Goal: Task Accomplishment & Management: Use online tool/utility

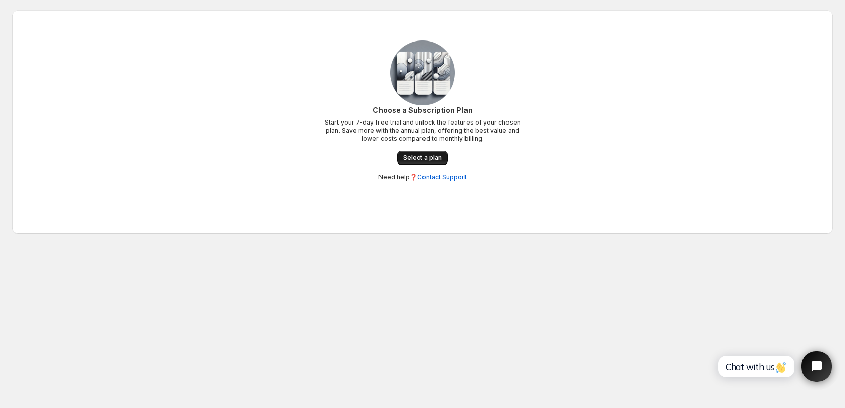
click at [424, 155] on span "Select a plan" at bounding box center [422, 158] width 38 height 8
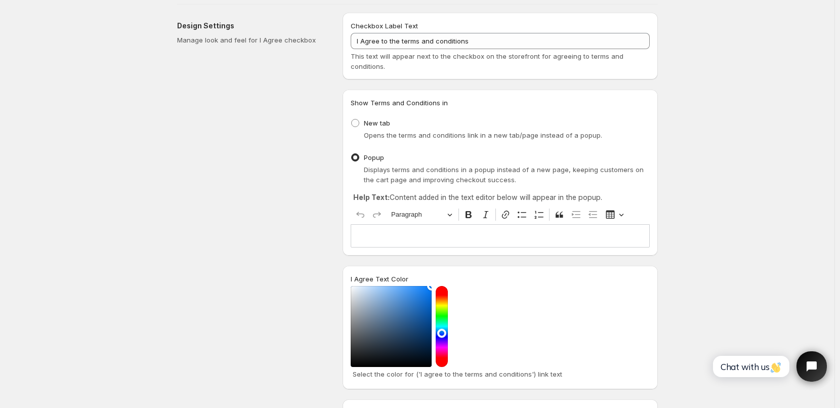
scroll to position [152, 0]
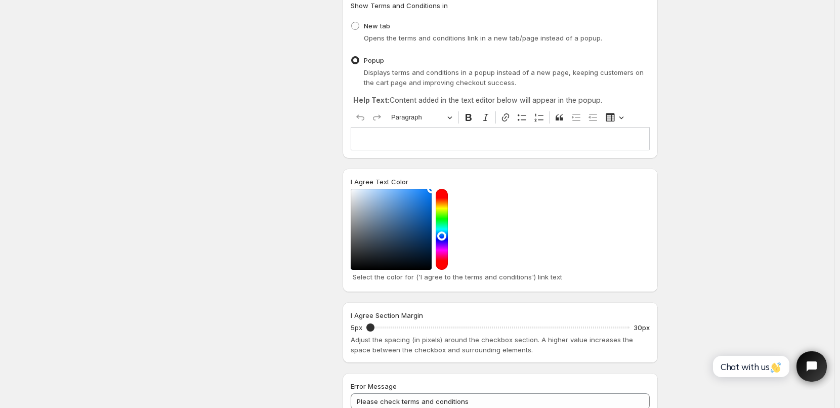
click at [394, 133] on div "Editor editing area: main. Press Alt+0 for help." at bounding box center [500, 138] width 299 height 23
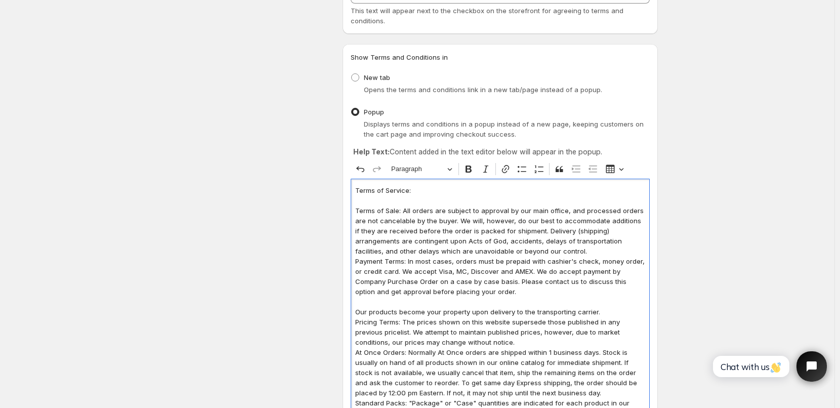
scroll to position [101, 0]
drag, startPoint x: 421, startPoint y: 190, endPoint x: 354, endPoint y: 191, distance: 67.8
click at [453, 168] on button "Paragraph" at bounding box center [422, 168] width 70 height 16
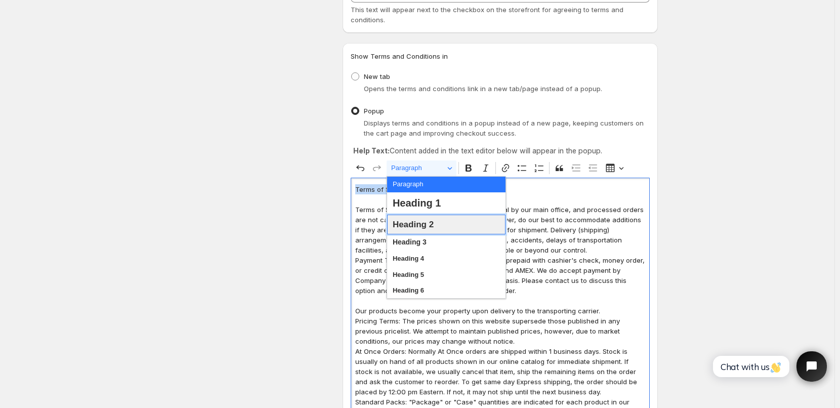
click at [425, 228] on span "Heading 2" at bounding box center [413, 225] width 41 height 16
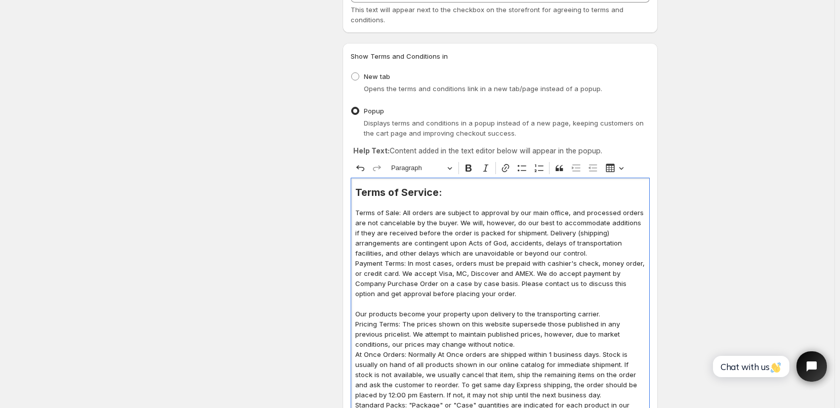
click at [452, 198] on p "Editor editing area: main. Press Alt+0 for help." at bounding box center [500, 202] width 290 height 10
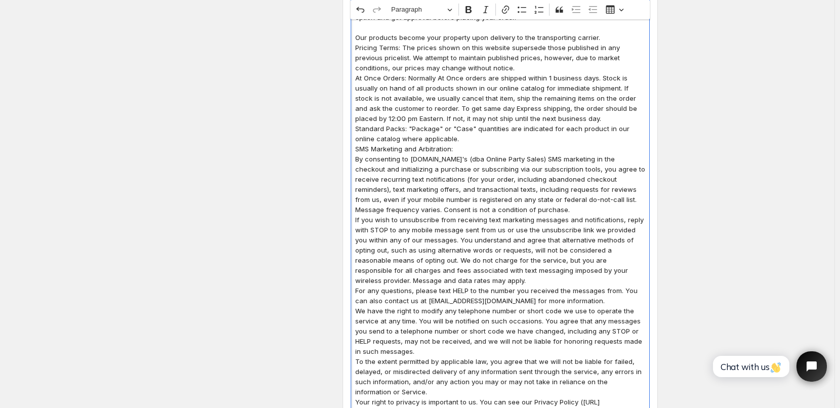
scroll to position [405, 0]
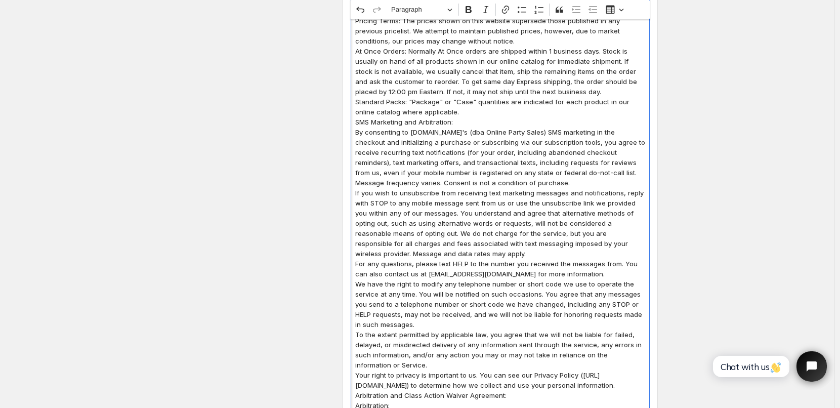
click at [443, 112] on p "Standard Packs: "Package" or "Case" quantities are indicated for each product i…" at bounding box center [500, 107] width 290 height 20
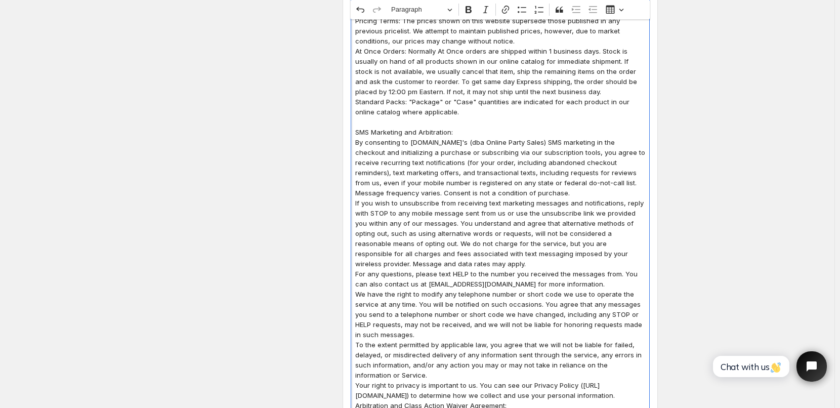
click at [465, 133] on p "SMS Marketing and Arbitration:" at bounding box center [500, 132] width 290 height 10
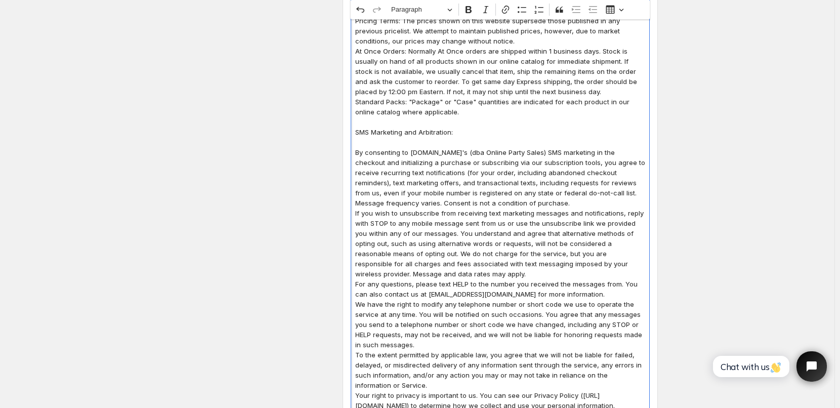
scroll to position [253, 0]
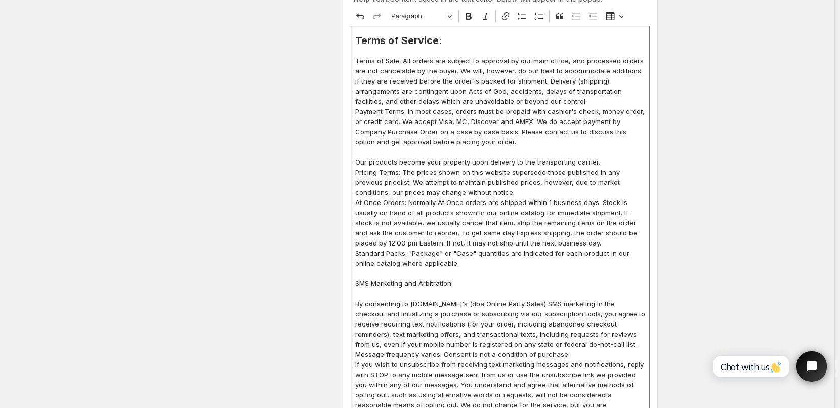
click at [471, 193] on p "Pricing Terms: The prices shown on this website supersede those published in an…" at bounding box center [500, 182] width 290 height 30
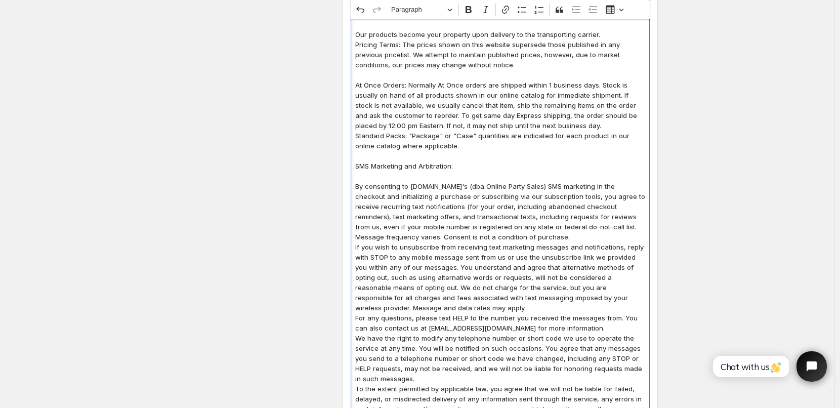
scroll to position [405, 0]
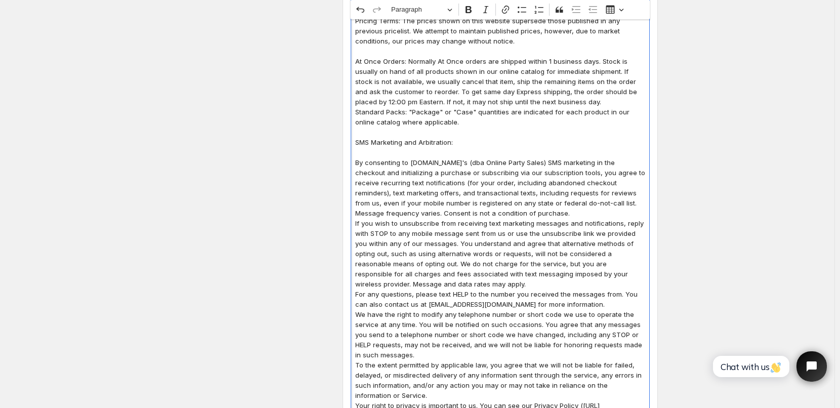
click at [418, 283] on p "If you wish to unsubscribe from receiving text marketing messages and notificat…" at bounding box center [500, 253] width 290 height 71
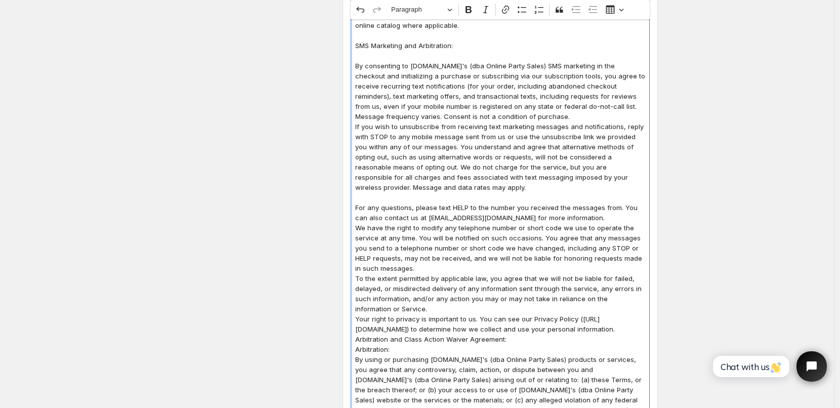
scroll to position [506, 0]
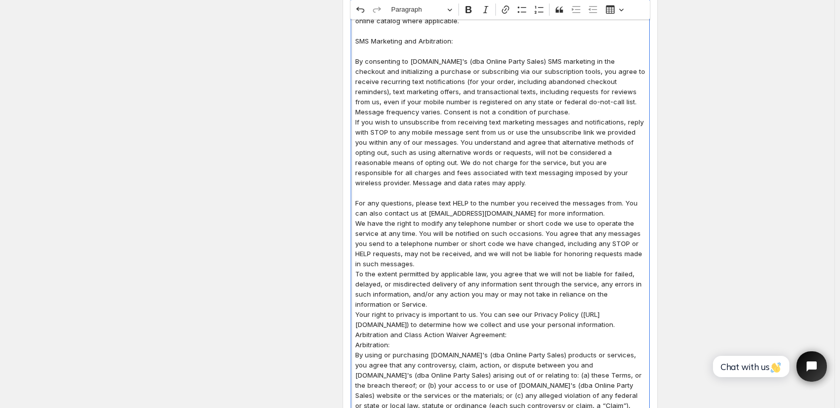
click at [416, 269] on p "To the extent permitted by applicable law, you agree that we will not be liable…" at bounding box center [500, 289] width 290 height 40
click at [411, 262] on p "We have the right to modify any telephone number or short code we use to operat…" at bounding box center [500, 243] width 290 height 51
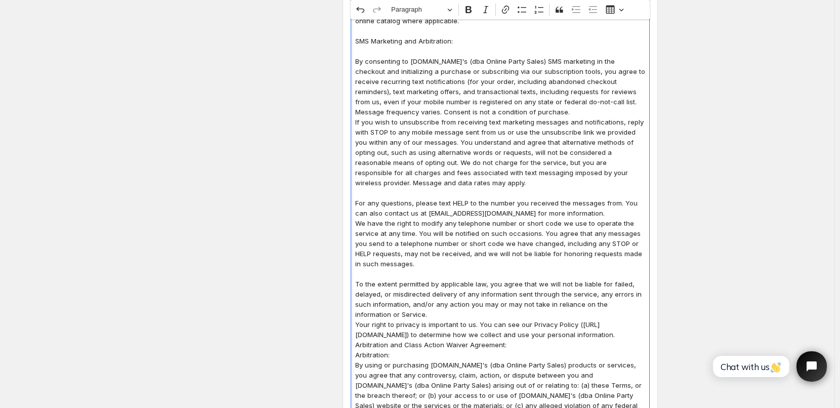
click at [396, 317] on p "To the extent permitted by applicable law, you agree that we will not be liable…" at bounding box center [500, 299] width 290 height 40
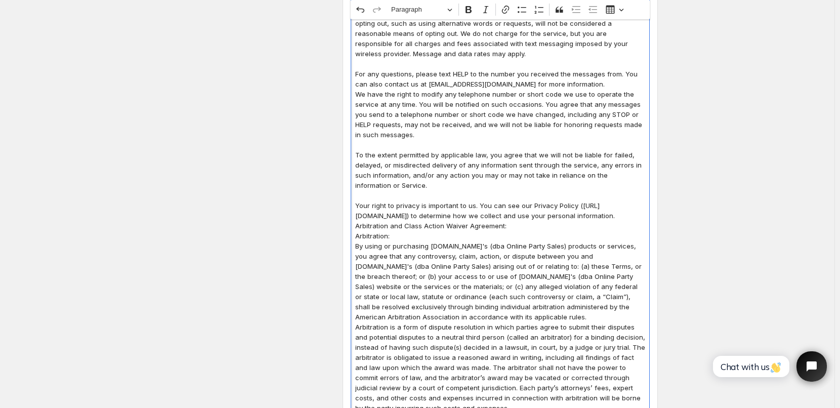
scroll to position [658, 0]
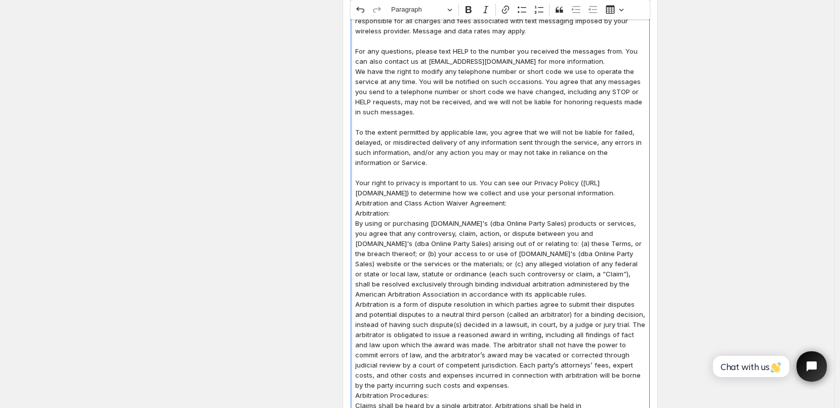
click at [479, 198] on p "Your right to privacy is important to us. You can see our Privacy Policy ([URL]…" at bounding box center [500, 188] width 290 height 20
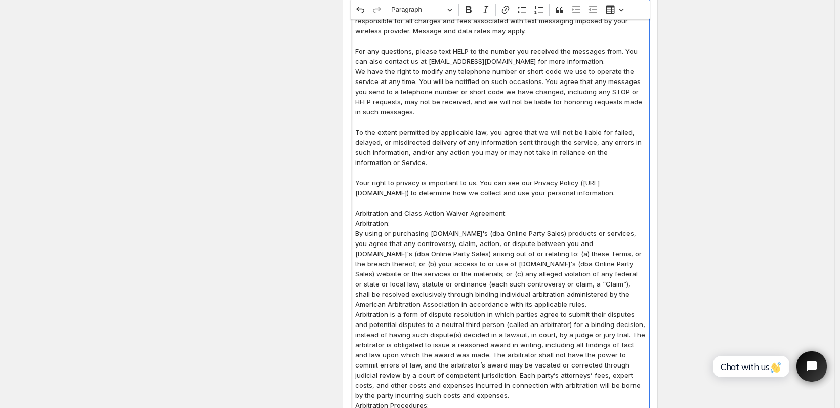
click at [516, 218] on p "Arbitration and Class Action Waiver Agreement:" at bounding box center [500, 213] width 290 height 10
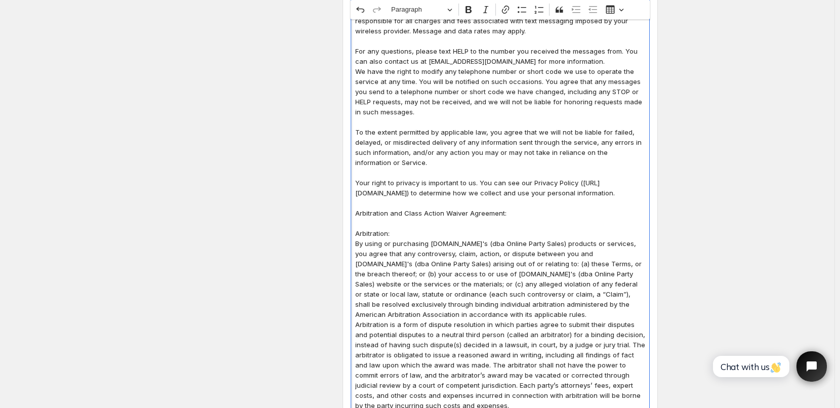
click at [402, 238] on p "Arbitration:" at bounding box center [500, 233] width 290 height 10
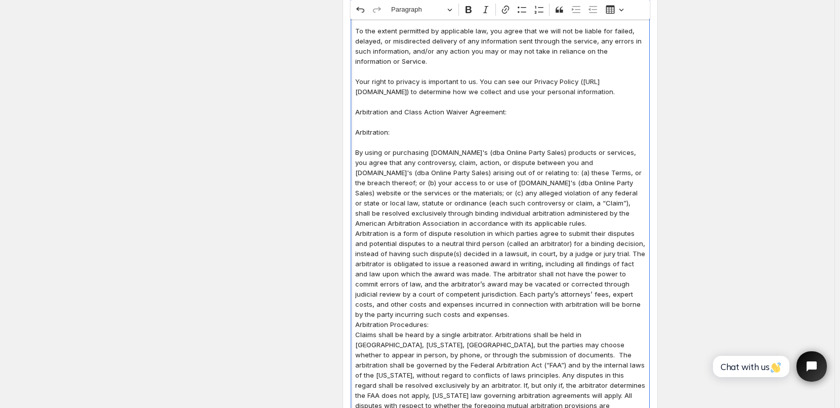
scroll to position [860, 0]
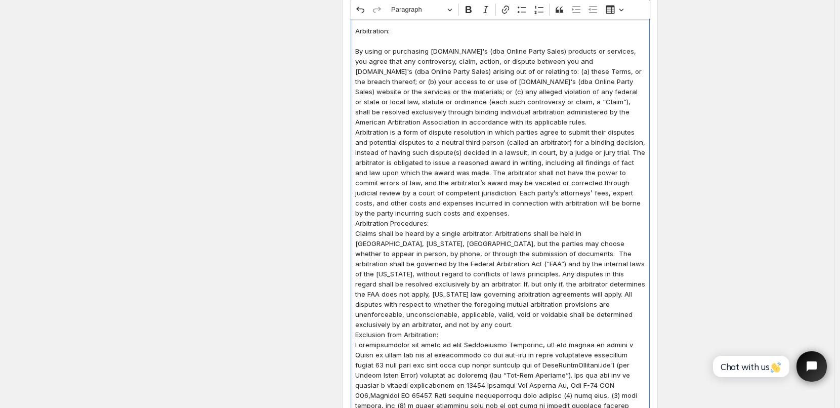
click at [474, 218] on p "Arbitration is a form of dispute resolution in which parties agree to submit th…" at bounding box center [500, 172] width 290 height 91
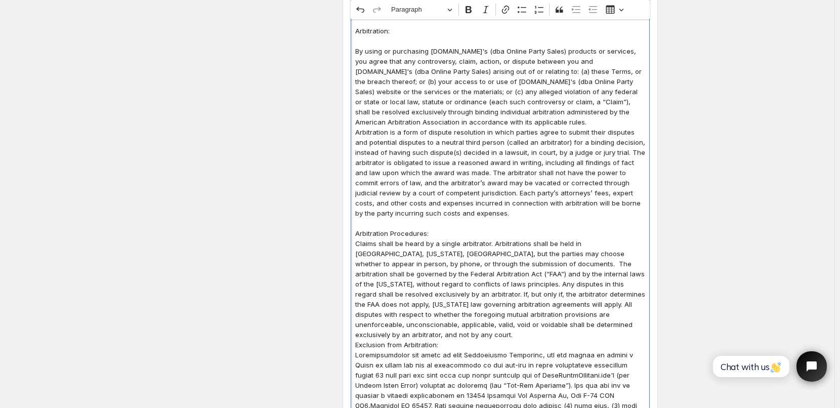
click at [438, 238] on p "Arbitration Procedures:" at bounding box center [500, 233] width 290 height 10
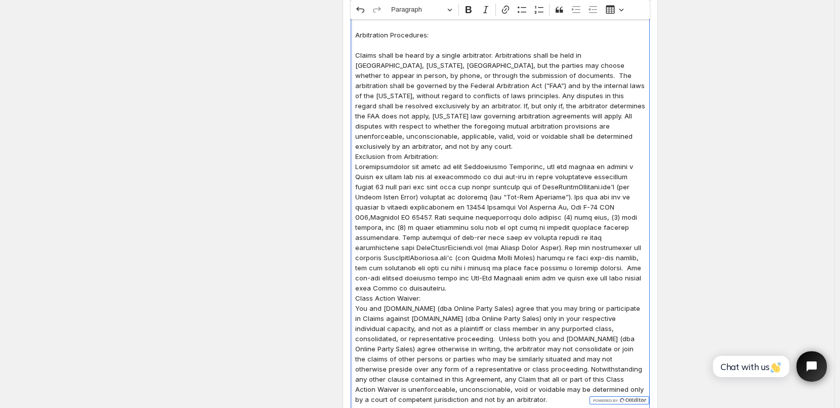
scroll to position [1062, 0]
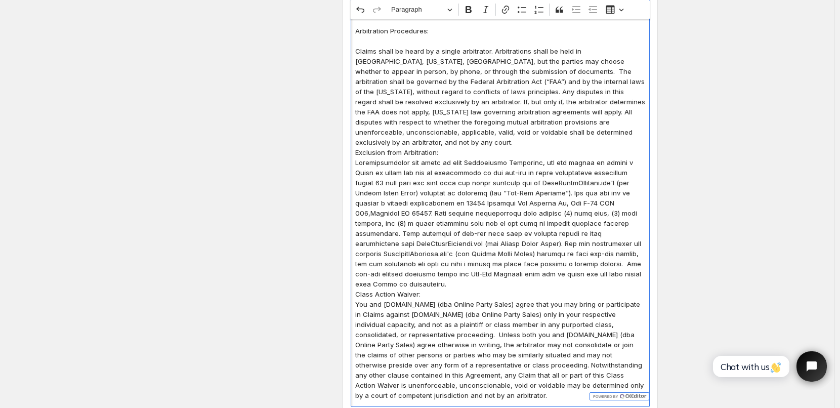
click at [579, 144] on p "Claims shall be heard by a single arbitrator. Arbitrations shall be held in [GE…" at bounding box center [500, 96] width 290 height 101
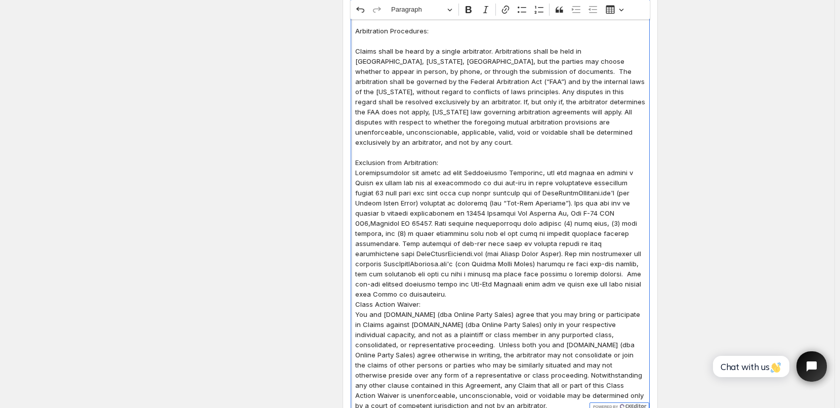
click at [444, 163] on p "Exclusion from Arbitration:" at bounding box center [500, 162] width 290 height 10
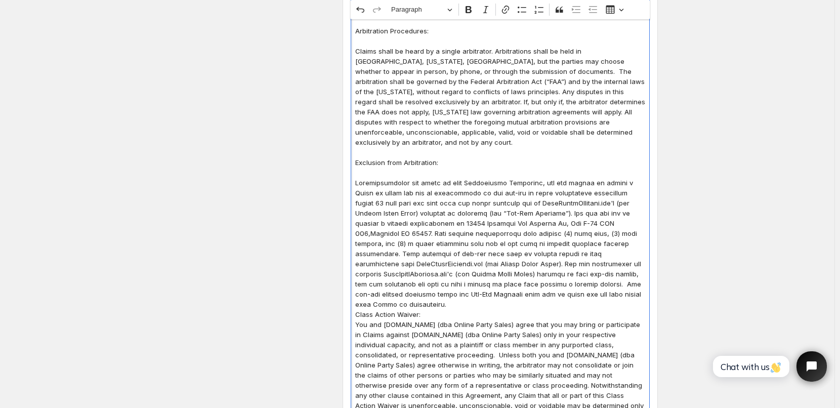
click at [540, 295] on p "Editor editing area: main. Press Alt+0 for help." at bounding box center [500, 244] width 290 height 132
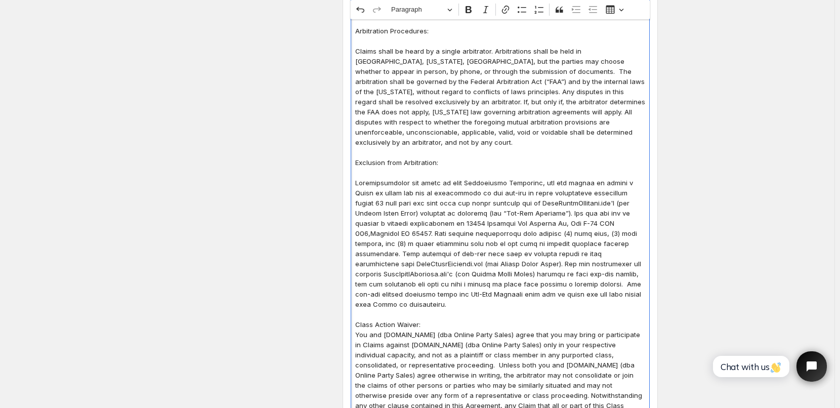
click at [431, 319] on p "Class Action Waiver:" at bounding box center [500, 324] width 290 height 10
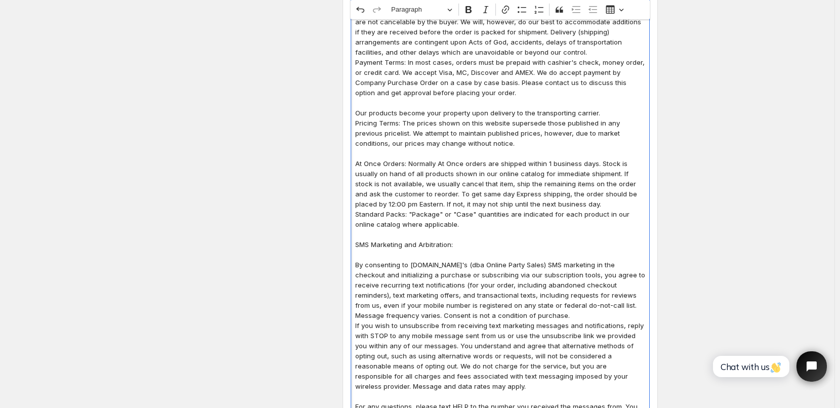
scroll to position [304, 0]
drag, startPoint x: 358, startPoint y: 245, endPoint x: 458, endPoint y: 243, distance: 100.2
click at [458, 243] on p "SMS Marketing and Arbitration:" at bounding box center [500, 243] width 290 height 10
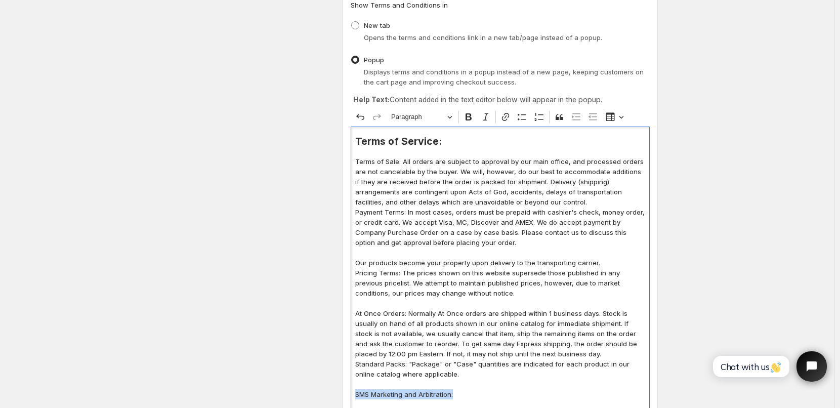
scroll to position [101, 0]
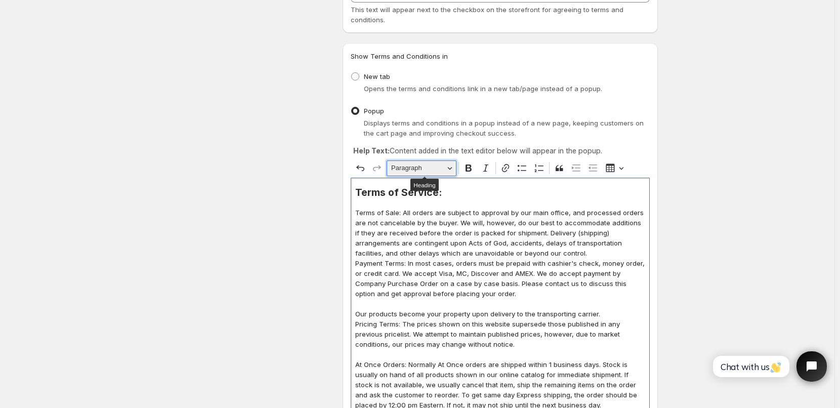
click at [450, 170] on button "Paragraph" at bounding box center [422, 168] width 70 height 16
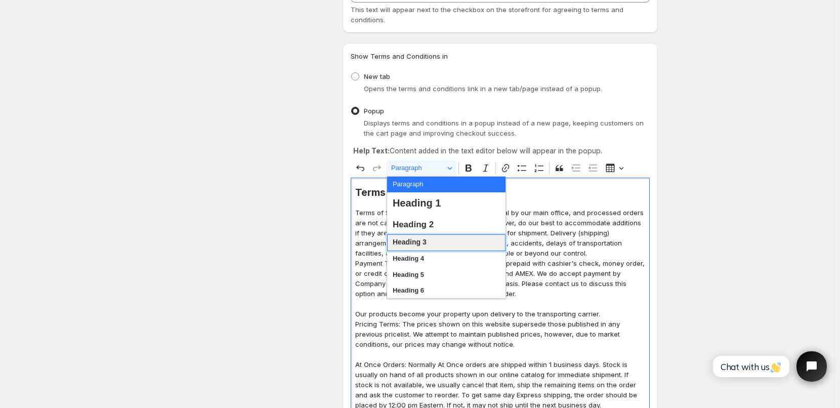
click at [423, 243] on span "Heading 3" at bounding box center [410, 242] width 34 height 13
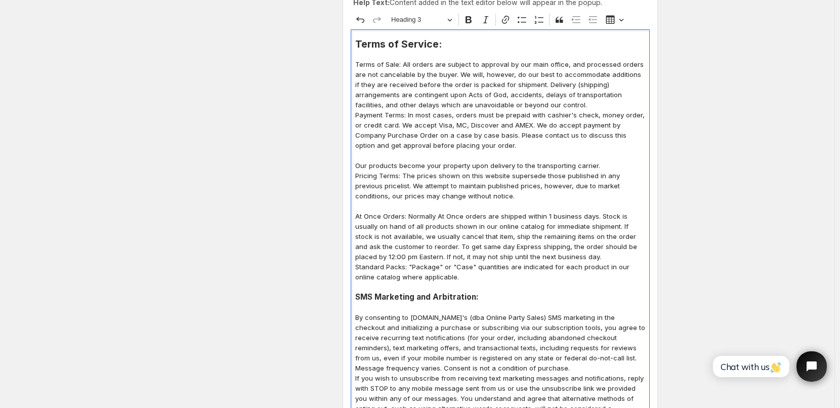
scroll to position [253, 0]
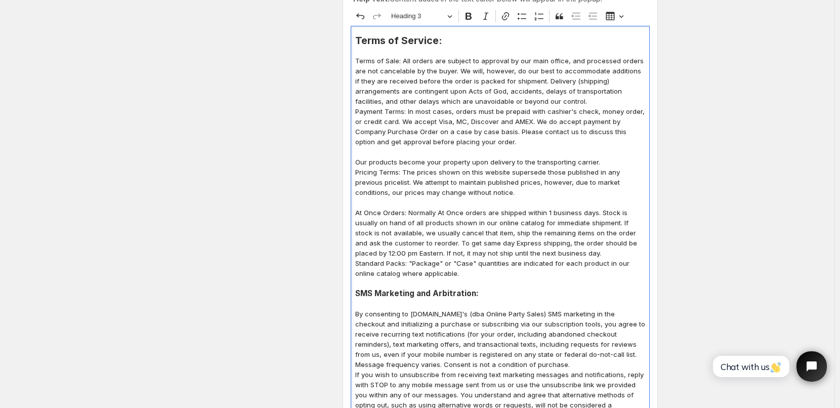
click at [449, 243] on p "At Once Orders: Normally At Once orders are shipped within 1 business days. Sto…" at bounding box center [500, 232] width 290 height 51
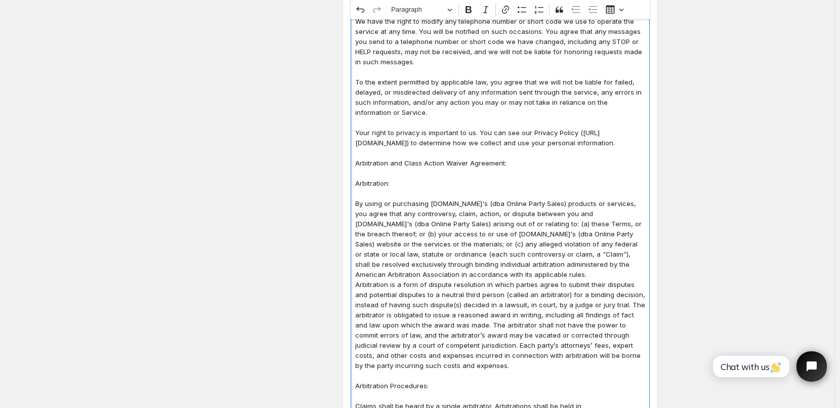
scroll to position [708, 0]
drag, startPoint x: 358, startPoint y: 172, endPoint x: 520, endPoint y: 171, distance: 161.4
click at [520, 167] on p "Arbitration and Class Action Waiver Agreement:" at bounding box center [500, 162] width 290 height 10
click at [455, 13] on button "Paragraph" at bounding box center [422, 10] width 70 height 16
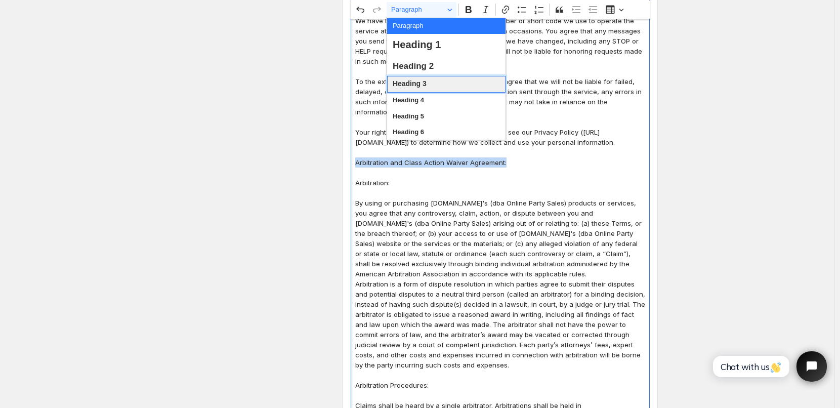
click at [424, 82] on span "Heading 3" at bounding box center [410, 83] width 34 height 13
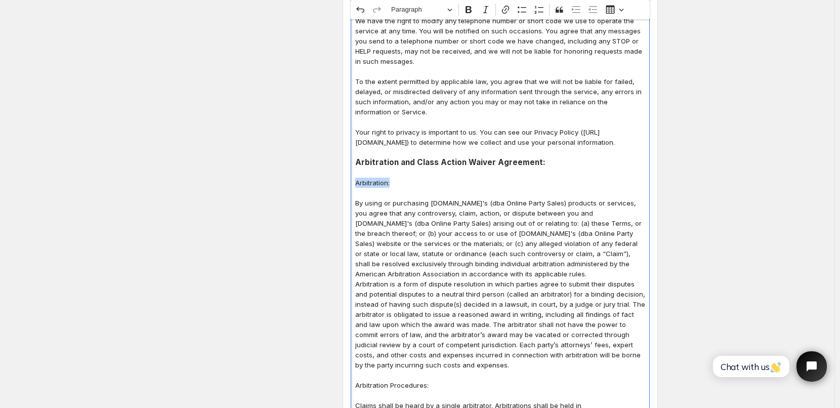
drag, startPoint x: 357, startPoint y: 193, endPoint x: 396, endPoint y: 192, distance: 39.0
click at [396, 192] on div "Terms of Service: Terms of Sale: All orders are subject to approval by our main…" at bounding box center [500, 186] width 299 height 1230
click at [454, 10] on button "Paragraph" at bounding box center [422, 10] width 70 height 16
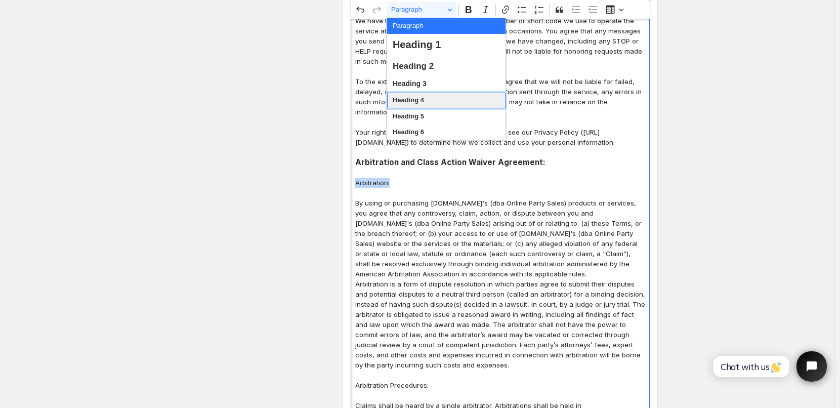
click at [422, 101] on span "Heading 4" at bounding box center [408, 100] width 31 height 12
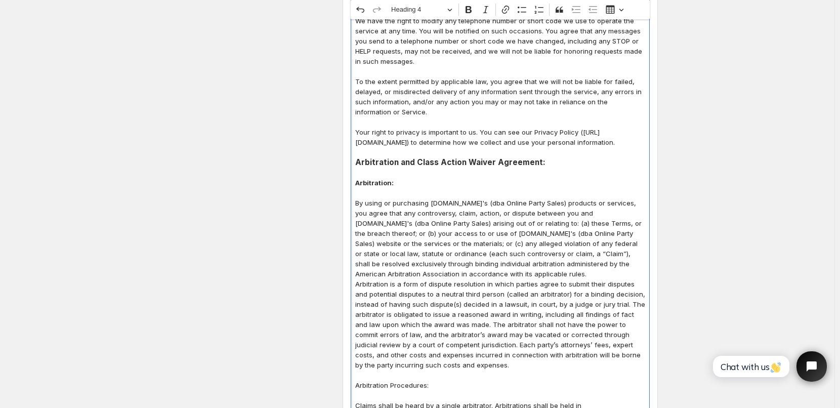
click at [450, 157] on p "Editor editing area: main. Press Alt+0 for help." at bounding box center [500, 152] width 290 height 10
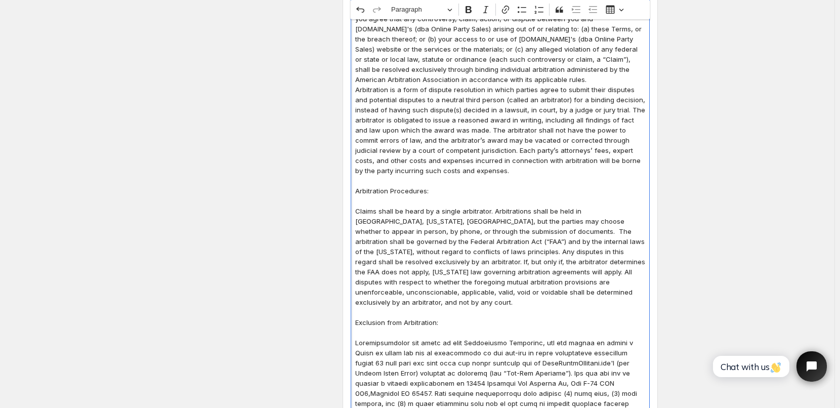
scroll to position [911, 0]
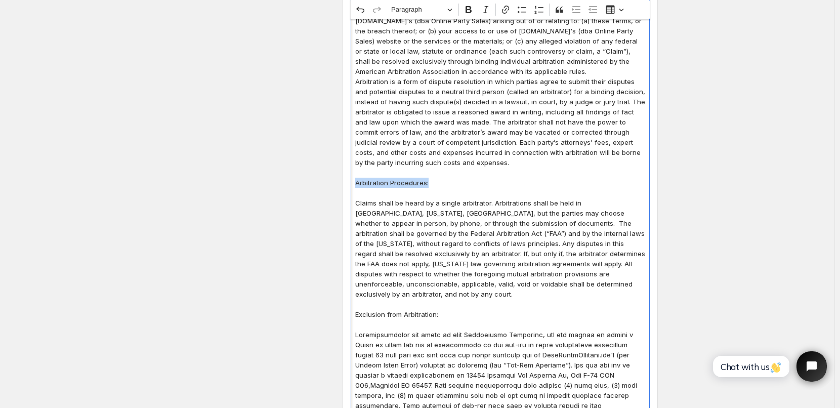
drag, startPoint x: 358, startPoint y: 194, endPoint x: 449, endPoint y: 193, distance: 90.6
click at [449, 188] on p "Arbitration Procedures:" at bounding box center [500, 183] width 290 height 10
click at [453, 9] on button "Paragraph" at bounding box center [422, 10] width 70 height 16
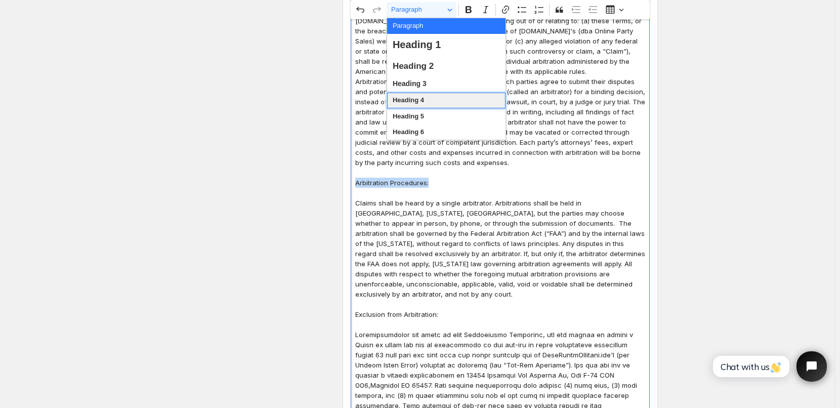
click at [416, 99] on span "Heading 4" at bounding box center [408, 100] width 31 height 12
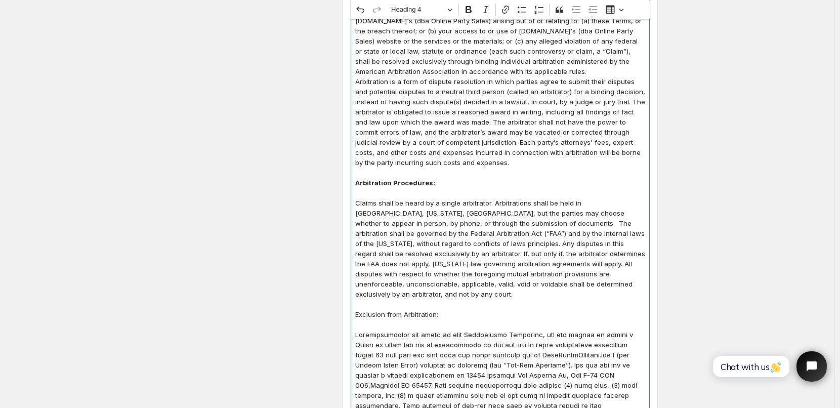
click at [473, 130] on p "Arbitration is a form of dispute resolution in which parties agree to submit th…" at bounding box center [500, 121] width 290 height 91
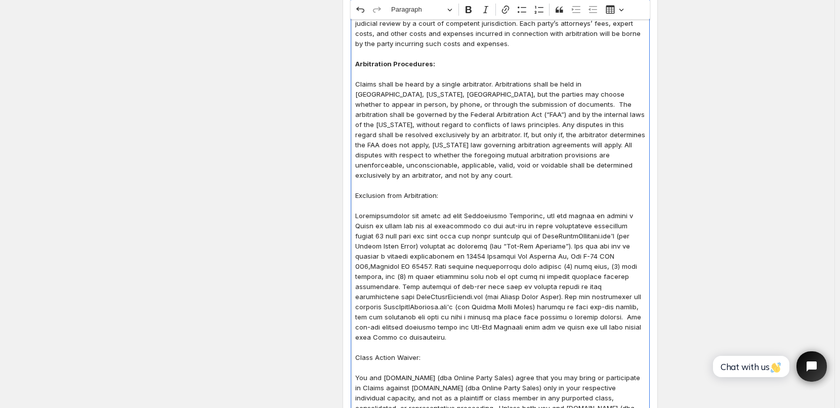
scroll to position [1012, 0]
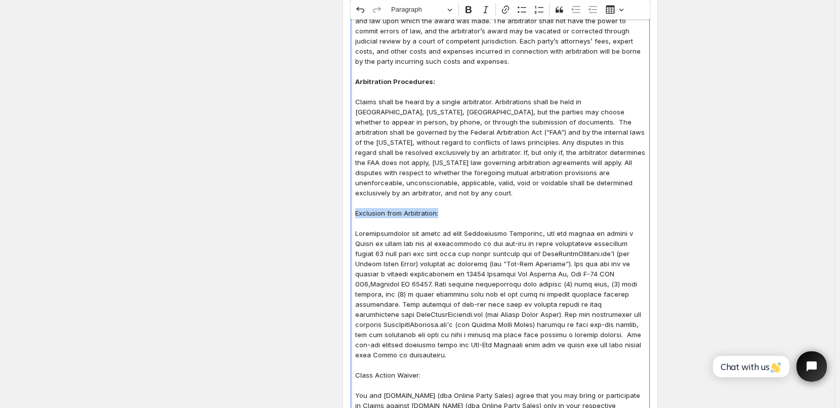
drag, startPoint x: 357, startPoint y: 212, endPoint x: 449, endPoint y: 210, distance: 92.1
click at [448, 213] on p "Exclusion from Arbitration:" at bounding box center [500, 213] width 290 height 10
click at [454, 16] on button "Paragraph" at bounding box center [422, 10] width 70 height 16
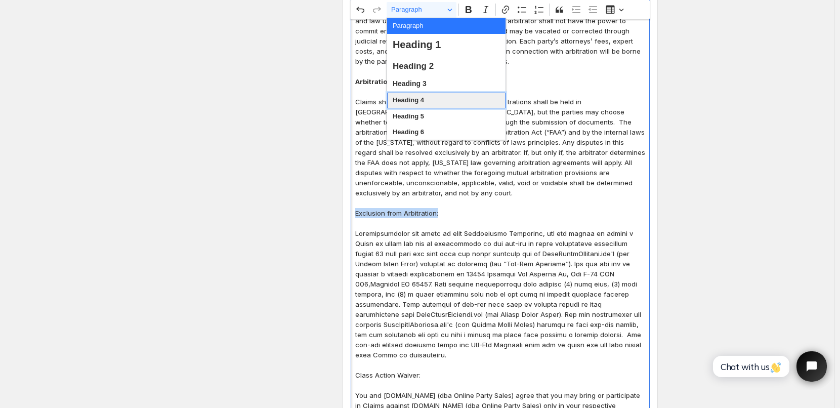
click at [422, 97] on span "Heading 4" at bounding box center [408, 100] width 31 height 12
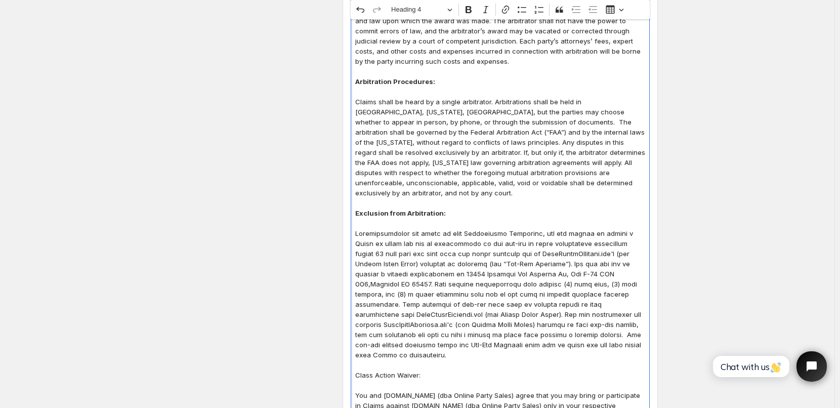
scroll to position [1164, 0]
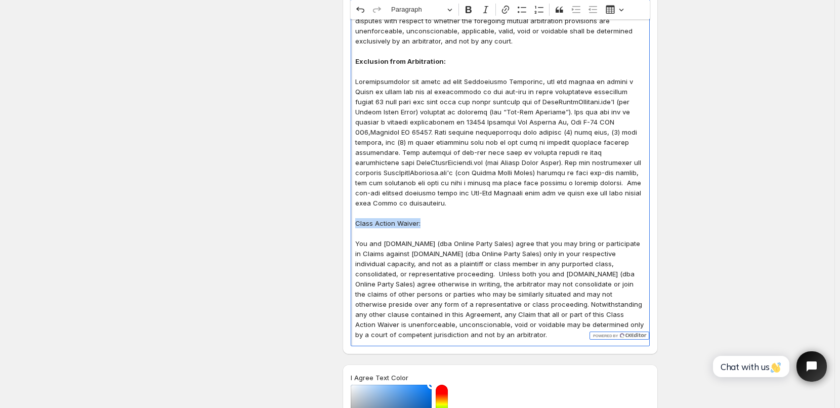
drag, startPoint x: 358, startPoint y: 212, endPoint x: 431, endPoint y: 213, distance: 72.4
click at [431, 218] on p "Class Action Waiver:" at bounding box center [500, 223] width 290 height 10
click at [453, 11] on button "Paragraph" at bounding box center [422, 10] width 70 height 16
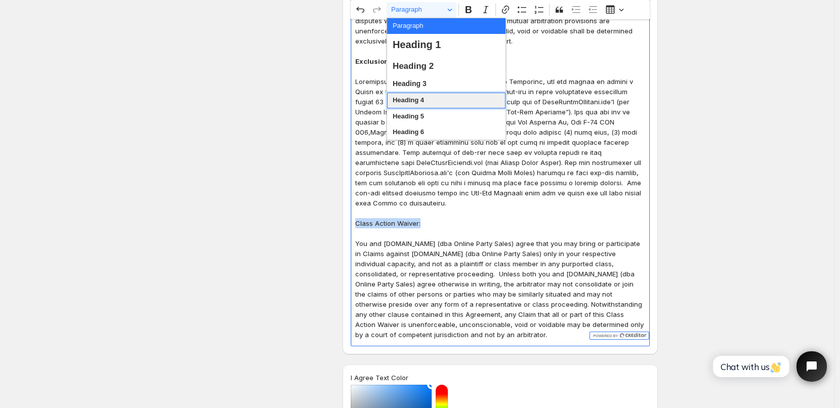
click at [417, 100] on span "Heading 4" at bounding box center [408, 100] width 31 height 12
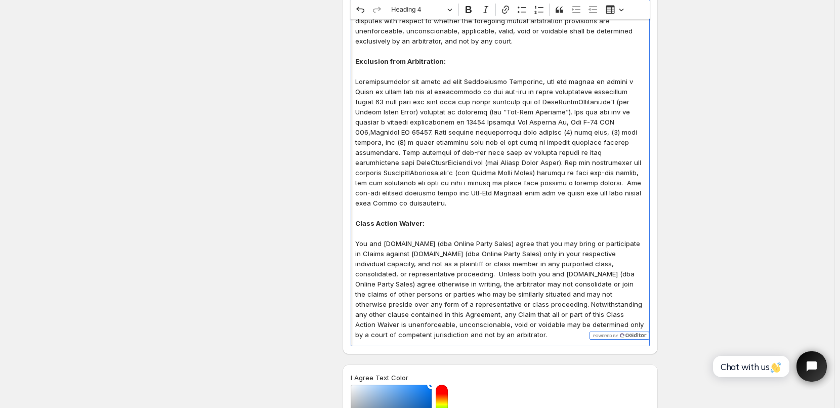
click at [440, 218] on h4 "Class Action Waiver:" at bounding box center [500, 223] width 290 height 10
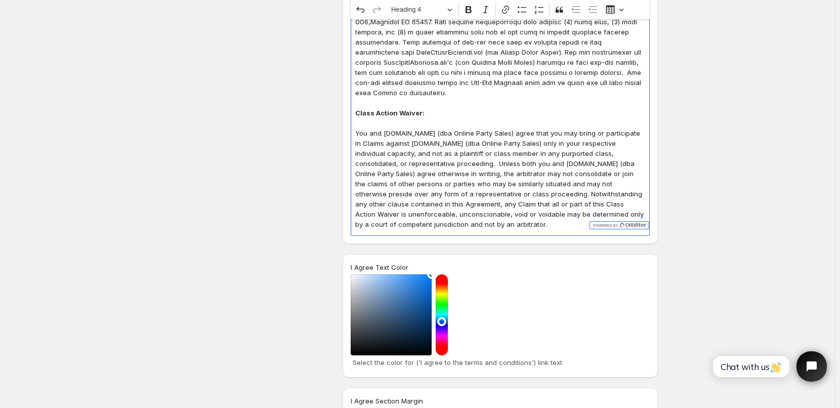
scroll to position [1366, 0]
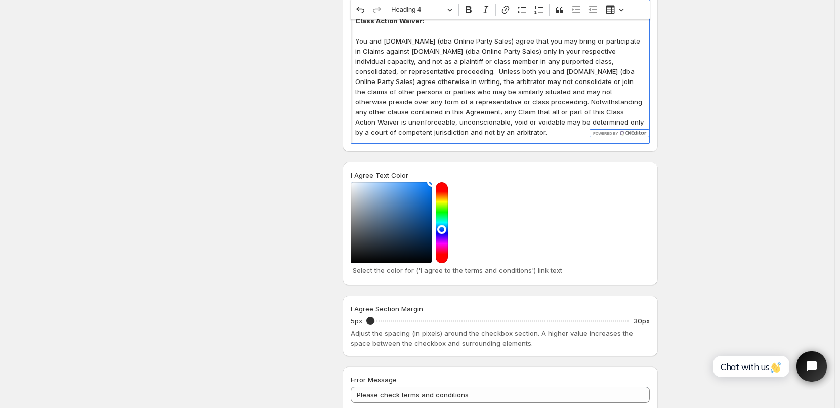
click at [513, 121] on p "You and [DOMAIN_NAME] (dba Online Party Sales) agree that you may bring or part…" at bounding box center [500, 86] width 290 height 101
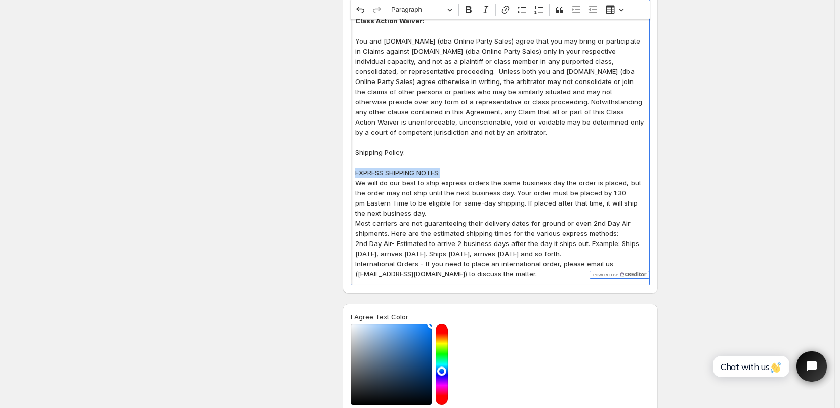
drag, startPoint x: 359, startPoint y: 162, endPoint x: 473, endPoint y: 160, distance: 113.9
click at [473, 167] on p "EXPRESS SHIPPING NOTES:" at bounding box center [500, 172] width 290 height 10
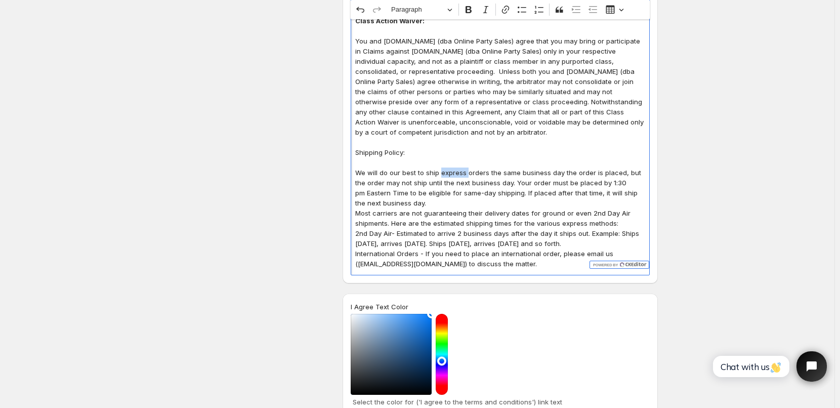
drag, startPoint x: 442, startPoint y: 162, endPoint x: 468, endPoint y: 162, distance: 26.8
click at [468, 167] on p "We will do our best to ship express orders the same business day the order is p…" at bounding box center [500, 187] width 290 height 40
drag, startPoint x: 556, startPoint y: 184, endPoint x: 567, endPoint y: 183, distance: 11.1
click at [567, 183] on p "We will do our best to ship orders the same business day the order is placed, b…" at bounding box center [500, 187] width 290 height 40
click at [404, 192] on p "We will do our best to ship orders the same business day the order is placed, b…" at bounding box center [500, 187] width 290 height 40
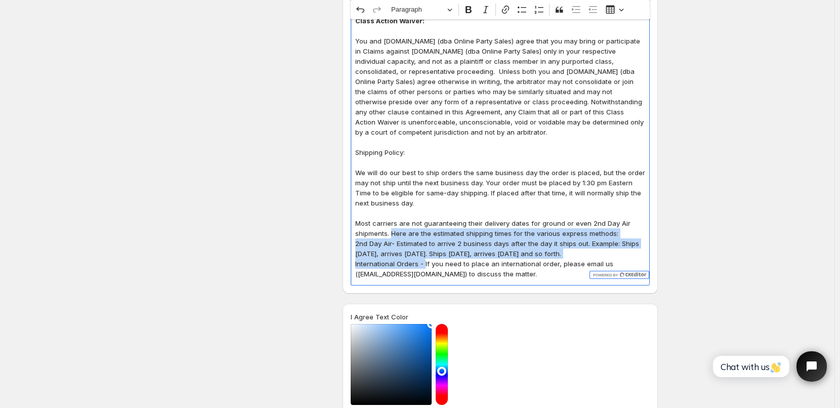
drag, startPoint x: 394, startPoint y: 223, endPoint x: 426, endPoint y: 252, distance: 43.7
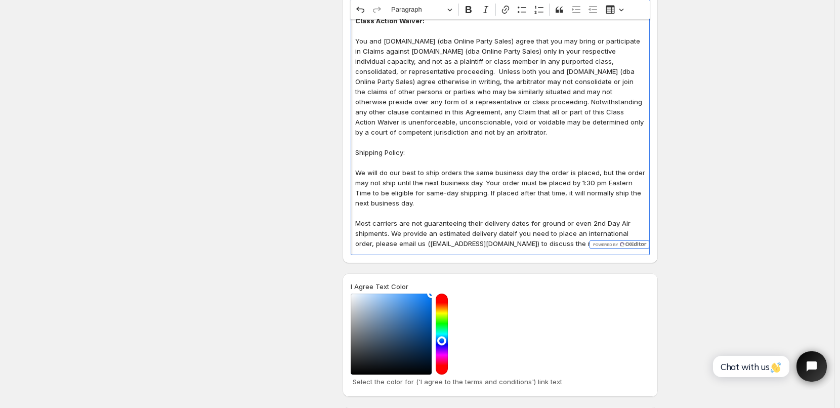
click at [405, 225] on p "Most carriers are not guaranteeing their delivery dates for ground or even 2nd …" at bounding box center [500, 233] width 290 height 30
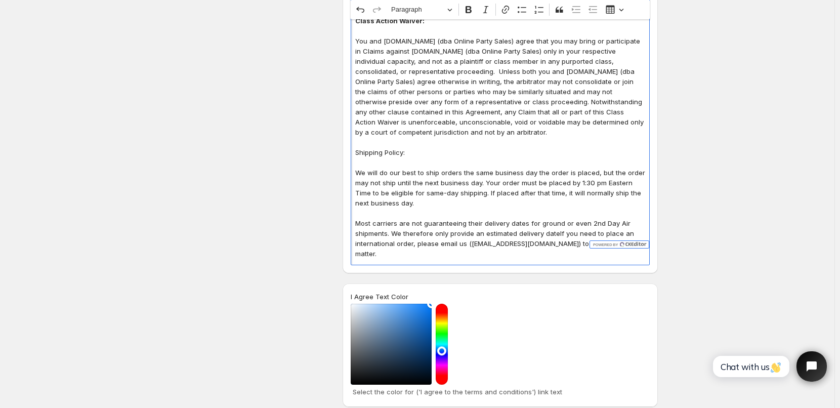
click at [558, 224] on p "Most carriers are not guaranteeing their delivery dates for ground or even 2nd …" at bounding box center [500, 238] width 290 height 40
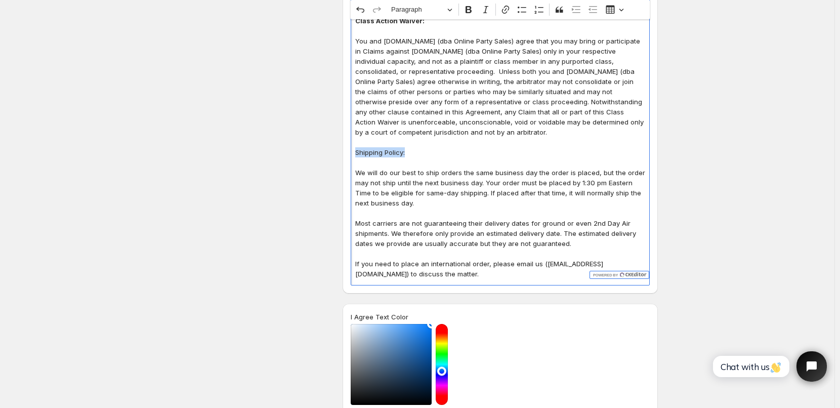
drag, startPoint x: 358, startPoint y: 141, endPoint x: 426, endPoint y: 144, distance: 68.8
click at [426, 147] on p "Shipping Policy:" at bounding box center [500, 152] width 290 height 10
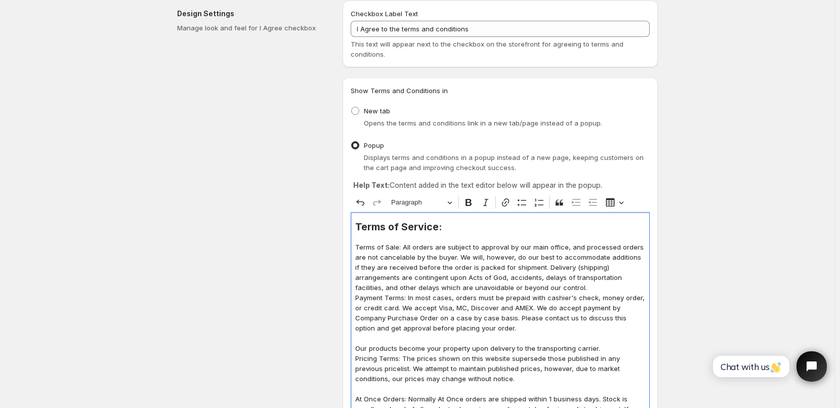
scroll to position [51, 0]
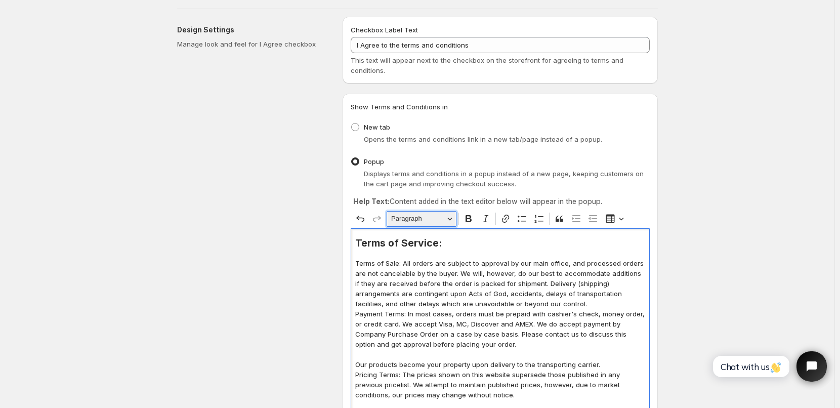
click at [453, 219] on button "Paragraph" at bounding box center [422, 219] width 70 height 16
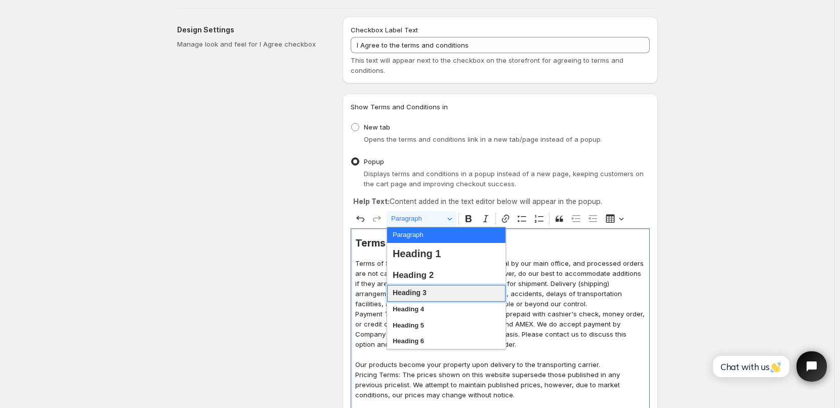
click at [426, 292] on span "Heading 3" at bounding box center [410, 292] width 34 height 13
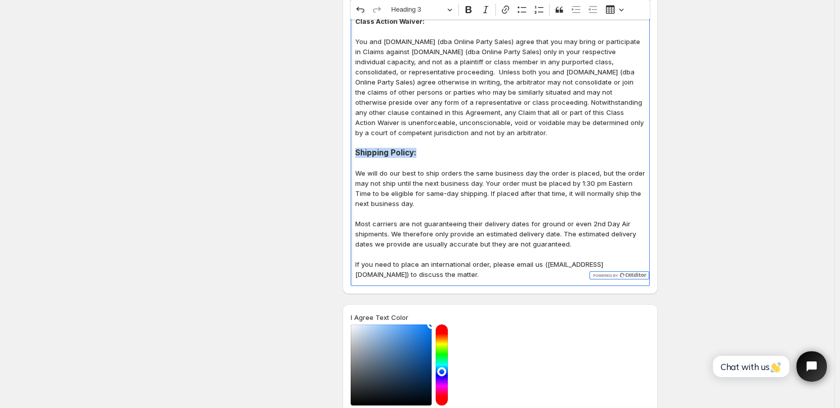
scroll to position [1366, 0]
click at [467, 182] on p "We will do our best to ship orders the same business day the order is placed, b…" at bounding box center [500, 187] width 290 height 40
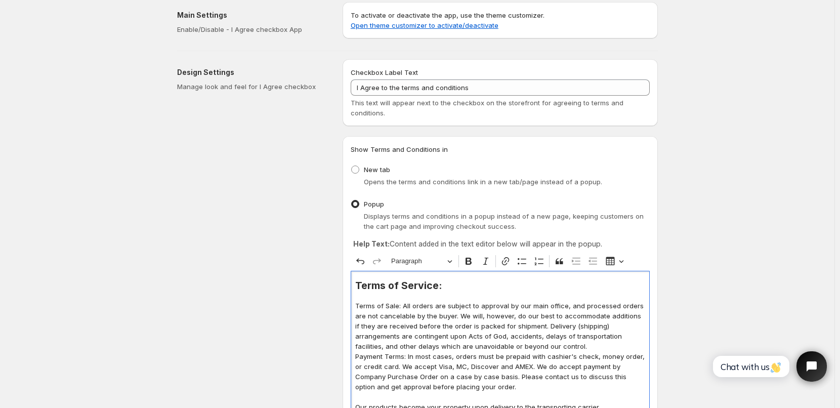
scroll to position [0, 0]
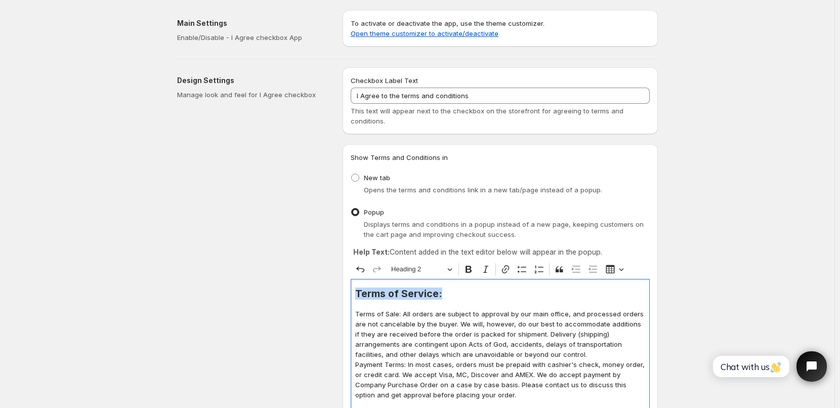
drag, startPoint x: 358, startPoint y: 295, endPoint x: 453, endPoint y: 296, distance: 94.6
click at [453, 296] on h2 "Terms of Service:" at bounding box center [500, 293] width 290 height 10
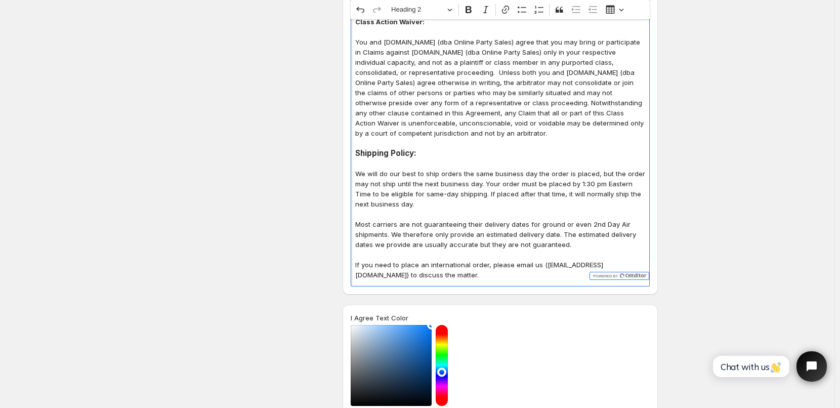
scroll to position [1366, 0]
drag, startPoint x: 358, startPoint y: 139, endPoint x: 432, endPoint y: 143, distance: 74.5
click at [432, 147] on h3 "Shipping Policy:" at bounding box center [500, 152] width 290 height 10
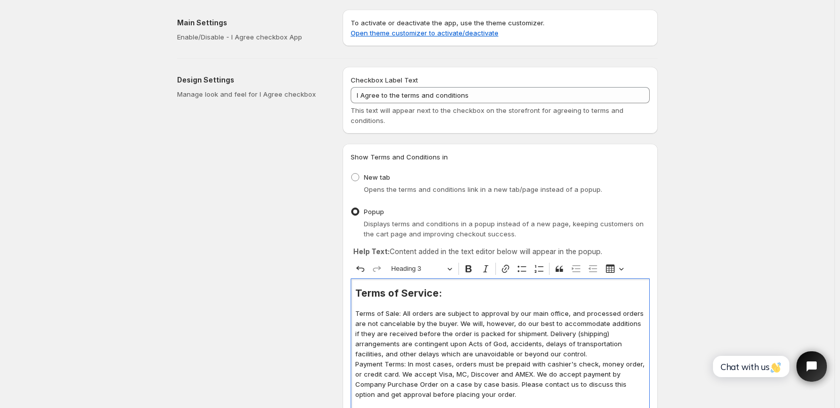
scroll to position [0, 0]
click at [450, 269] on button "Heading 3" at bounding box center [422, 270] width 70 height 16
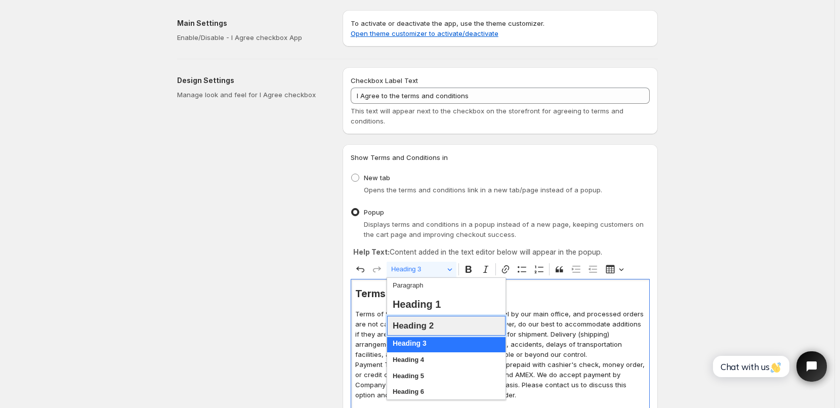
click at [413, 327] on span "Heading 2" at bounding box center [413, 326] width 41 height 16
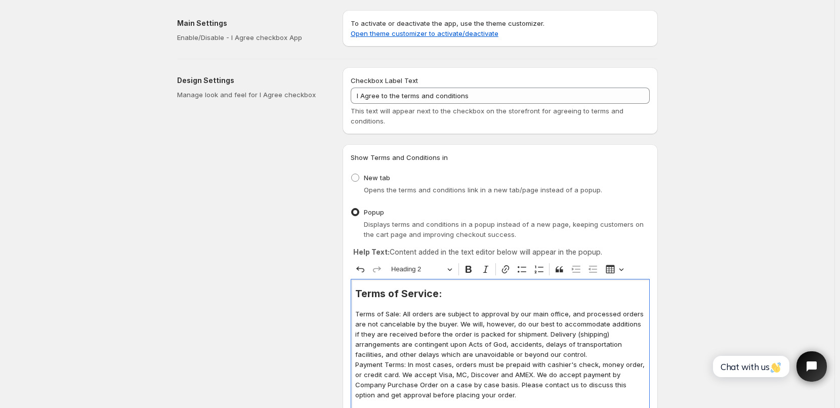
click at [461, 327] on p "Terms of Sale: All orders are subject to approval by our main office, and proce…" at bounding box center [500, 334] width 290 height 51
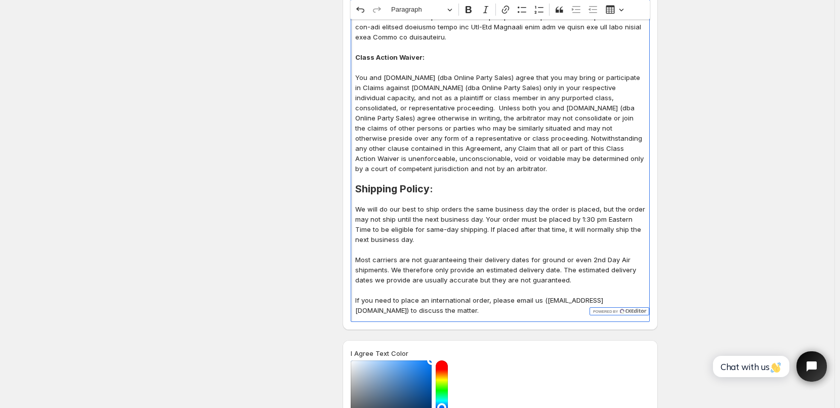
scroll to position [1315, 0]
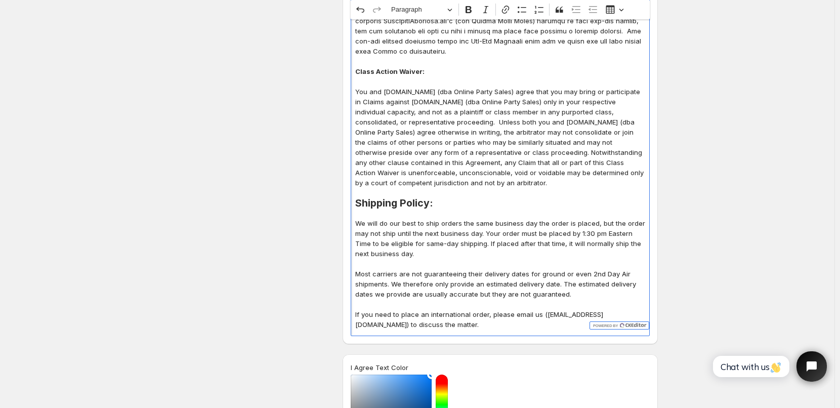
click at [427, 315] on p "If you need to place an international order, please email us ([EMAIL_ADDRESS][D…" at bounding box center [500, 319] width 290 height 20
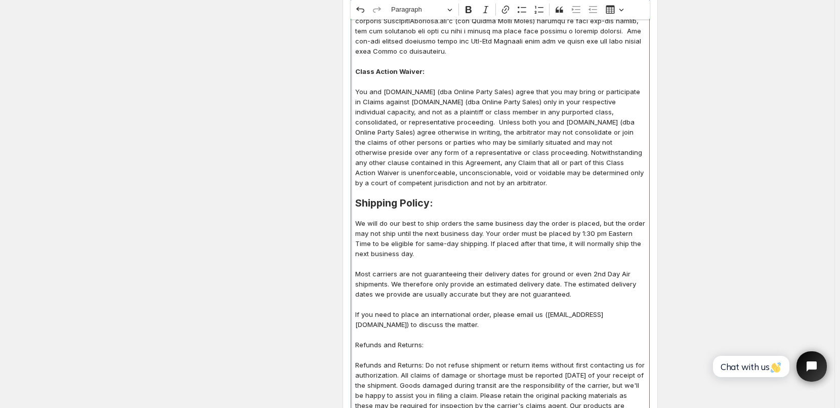
scroll to position [1378, 0]
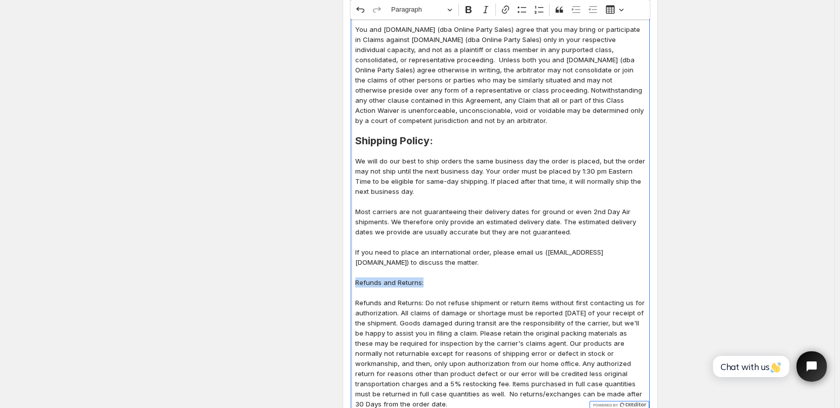
drag, startPoint x: 358, startPoint y: 268, endPoint x: 434, endPoint y: 273, distance: 76.1
click at [434, 277] on p "Refunds and Returns:" at bounding box center [500, 282] width 290 height 10
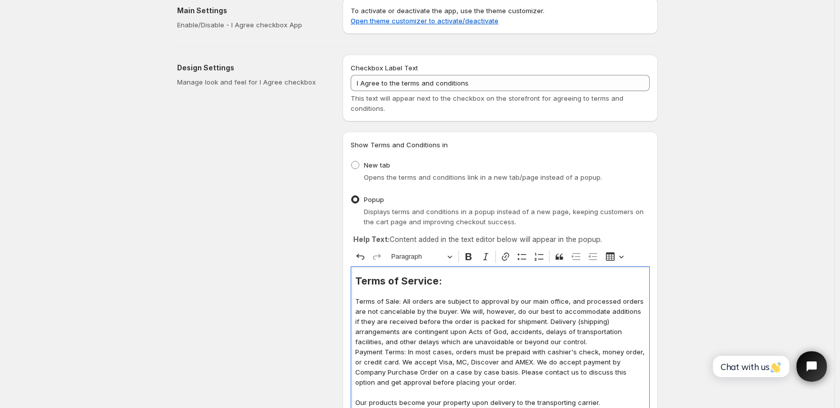
scroll to position [0, 0]
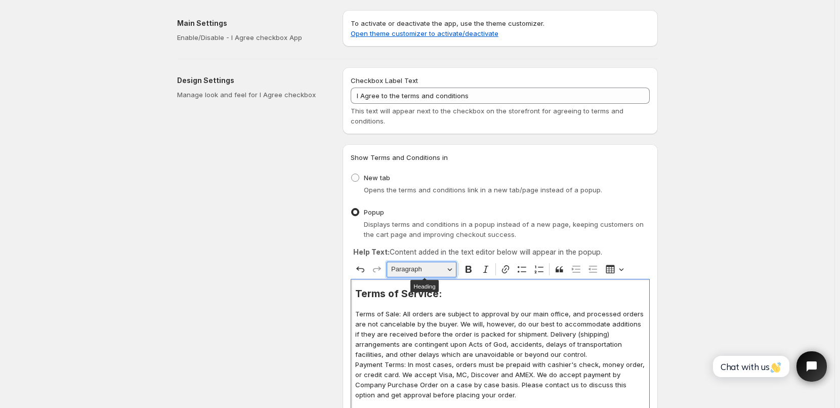
click at [454, 269] on button "Paragraph" at bounding box center [422, 270] width 70 height 16
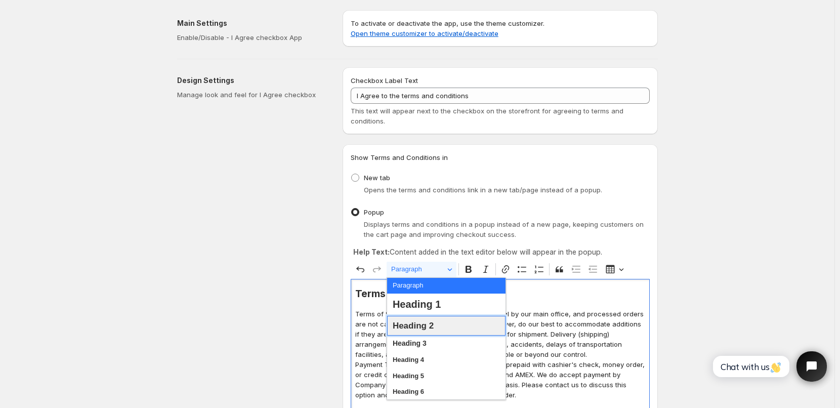
click at [425, 326] on span "Heading 2" at bounding box center [413, 326] width 41 height 16
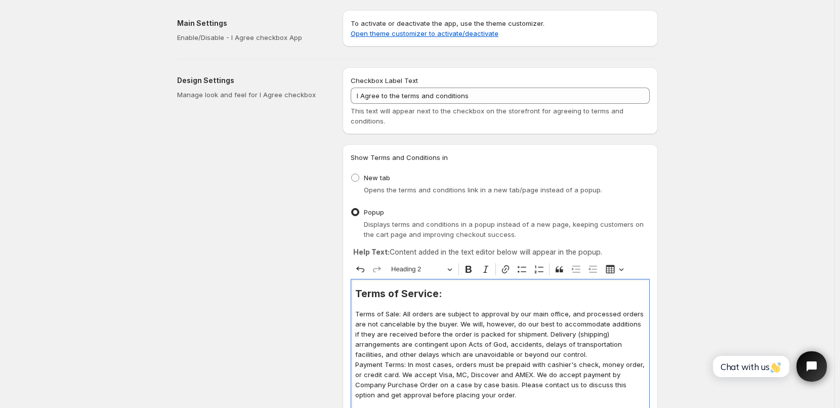
click at [487, 327] on p "Terms of Sale: All orders are subject to approval by our main office, and proce…" at bounding box center [500, 334] width 290 height 51
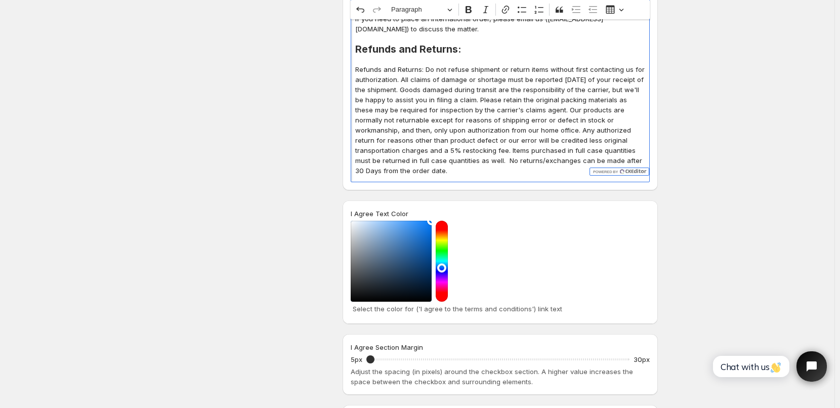
scroll to position [1518, 0]
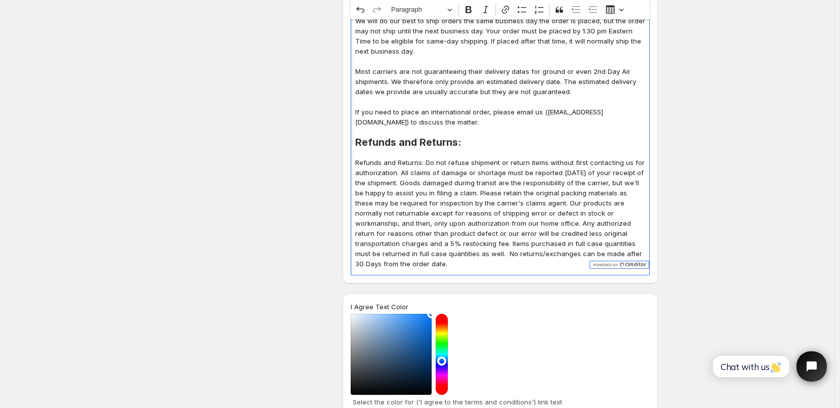
click at [385, 253] on p "Refunds and Returns: Do not refuse shipment or return items without first conta…" at bounding box center [500, 212] width 290 height 111
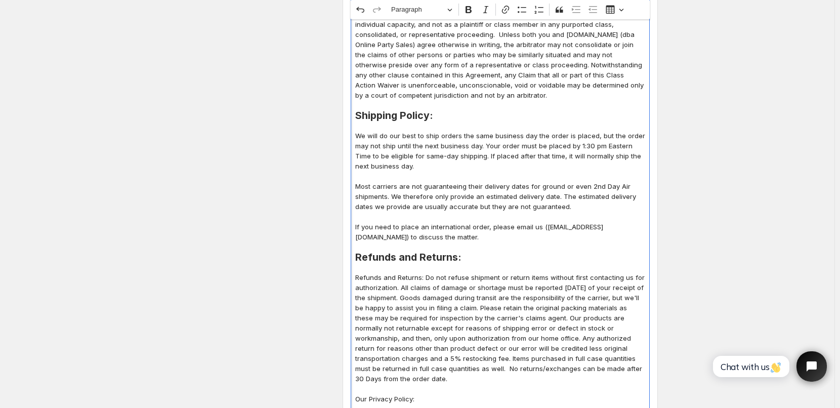
scroll to position [1555, 0]
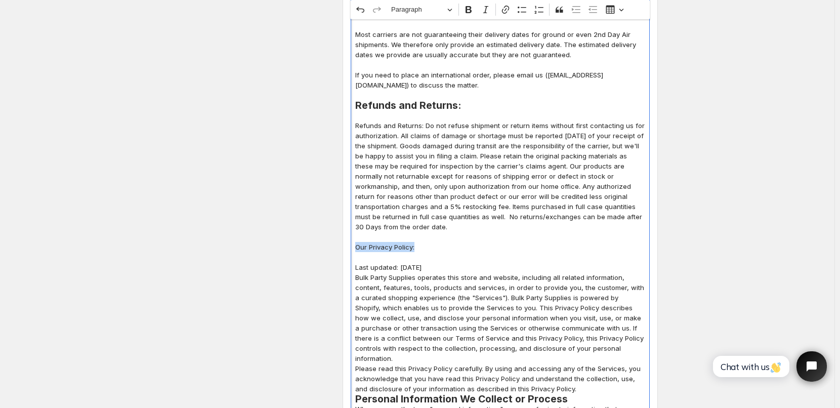
drag, startPoint x: 358, startPoint y: 237, endPoint x: 433, endPoint y: 241, distance: 75.0
click at [433, 242] on p "Our Privacy Policy:" at bounding box center [500, 247] width 290 height 10
click at [452, 13] on button "Paragraph" at bounding box center [422, 10] width 70 height 16
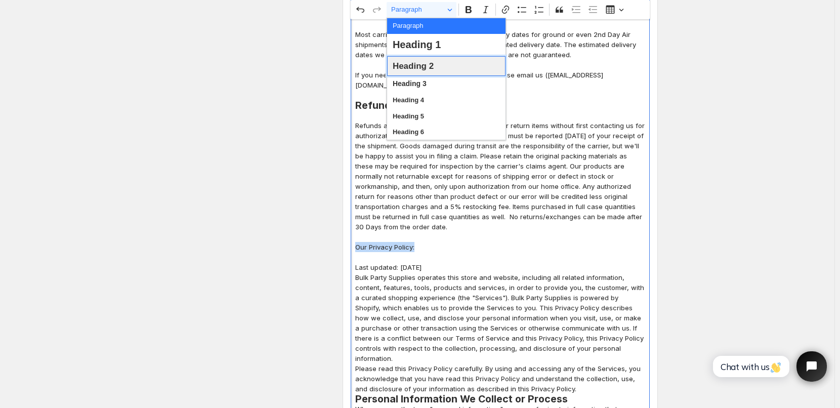
click at [425, 68] on span "Heading 2" at bounding box center [413, 66] width 41 height 16
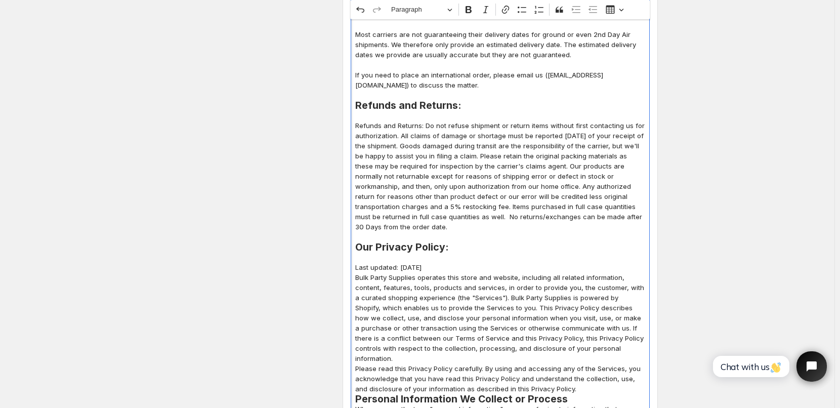
click at [501, 195] on p "Refunds and Returns: Do not refuse shipment or return items without first conta…" at bounding box center [500, 175] width 290 height 111
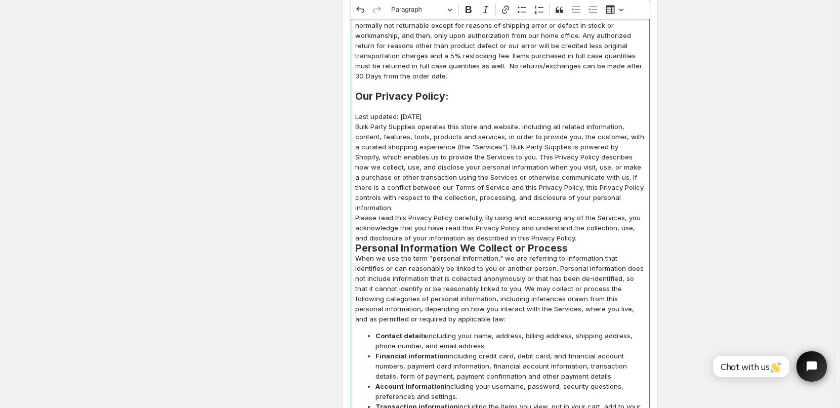
scroll to position [1706, 0]
click at [569, 218] on p "Please read this Privacy Policy carefully. By using and accessing any of the Se…" at bounding box center [500, 226] width 290 height 30
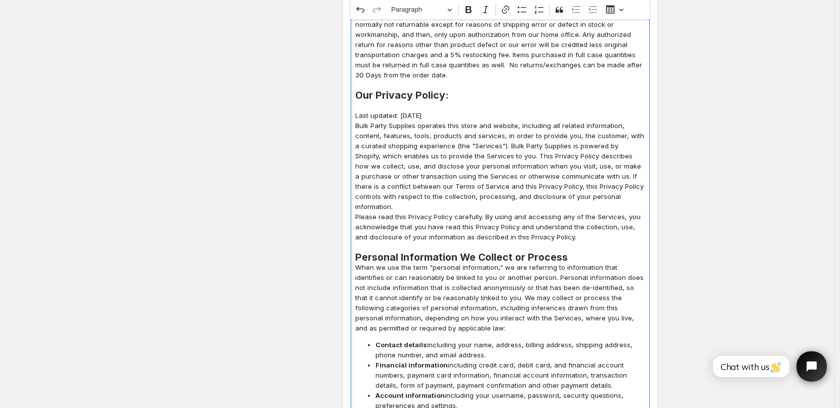
click at [583, 252] on h2 "Personal Information We Collect or Process" at bounding box center [500, 257] width 290 height 10
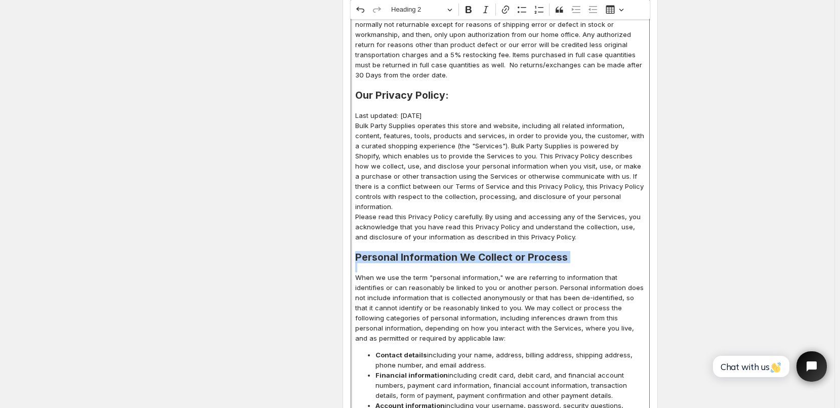
drag, startPoint x: 359, startPoint y: 237, endPoint x: 563, endPoint y: 243, distance: 203.5
click at [451, 10] on button "Heading 2" at bounding box center [422, 10] width 70 height 16
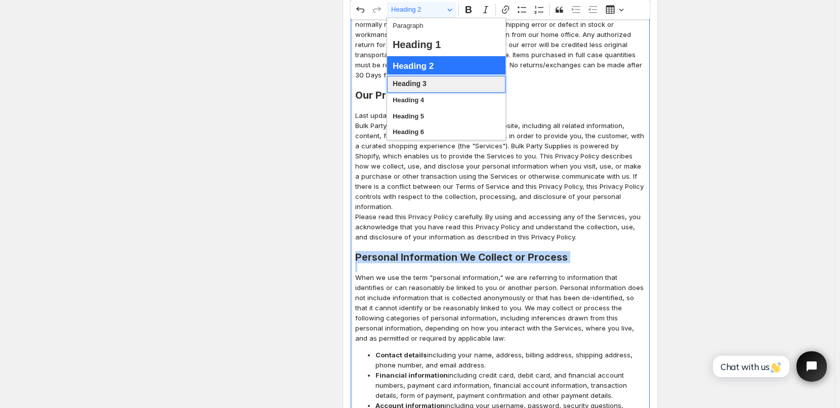
click at [419, 87] on span "Heading 3" at bounding box center [410, 83] width 34 height 13
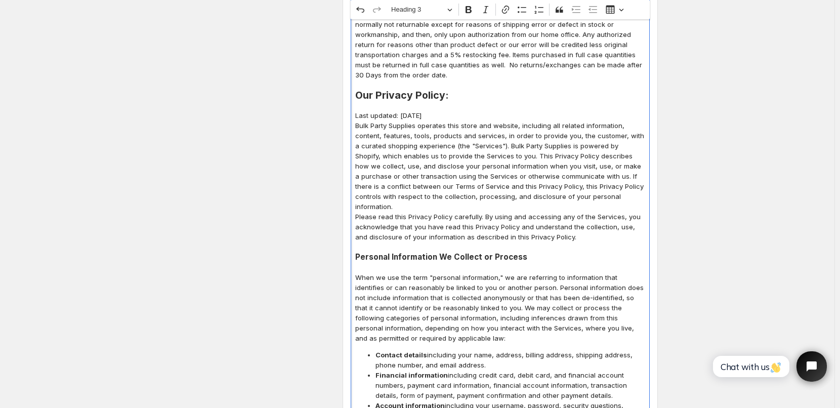
click at [511, 138] on p "Bulk Party Supplies operates this store and website, including all related info…" at bounding box center [500, 165] width 290 height 91
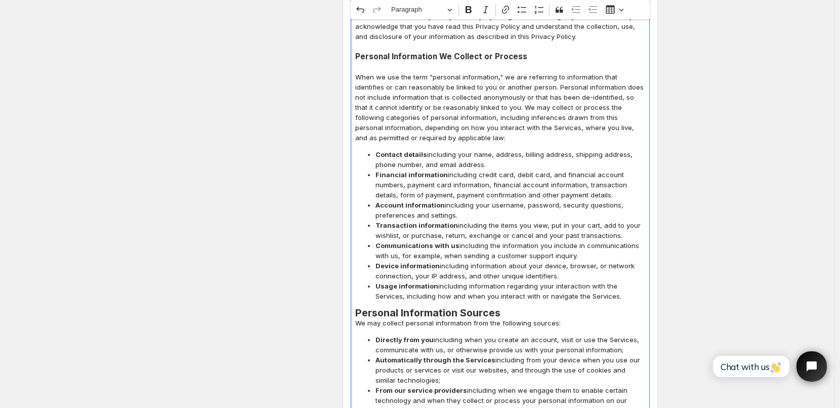
scroll to position [1909, 0]
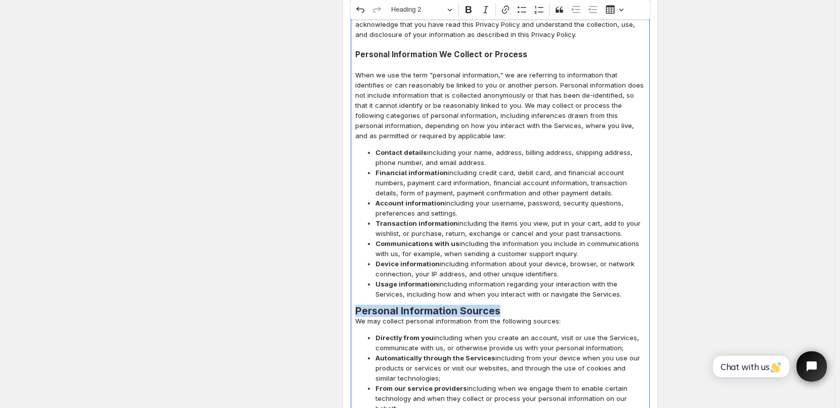
drag, startPoint x: 359, startPoint y: 288, endPoint x: 516, endPoint y: 289, distance: 156.3
click at [516, 306] on h2 "Personal Information Sources" at bounding box center [500, 311] width 290 height 10
click at [454, 9] on button "Heading 2" at bounding box center [422, 10] width 70 height 16
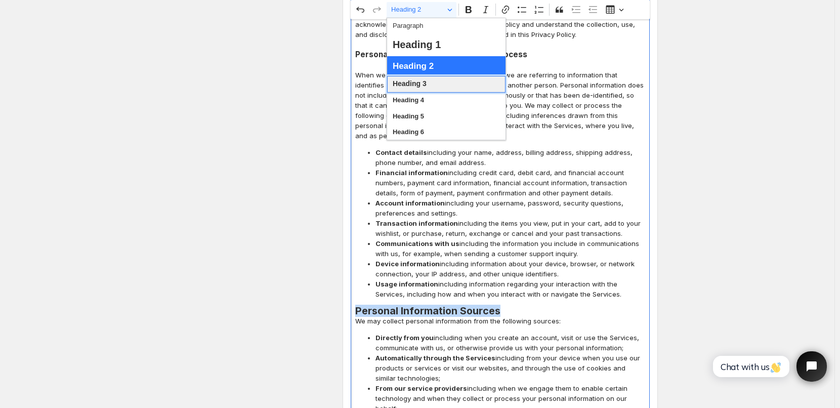
click at [423, 85] on span "Heading 3" at bounding box center [410, 83] width 34 height 13
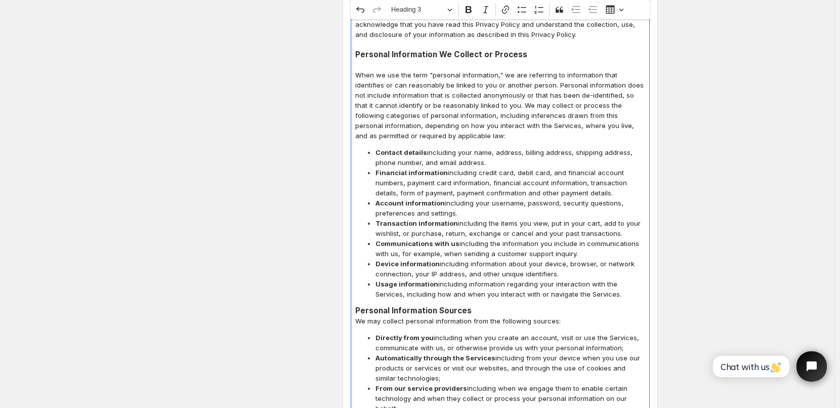
click at [484, 306] on h3 "Personal Information Sources" at bounding box center [500, 311] width 290 height 10
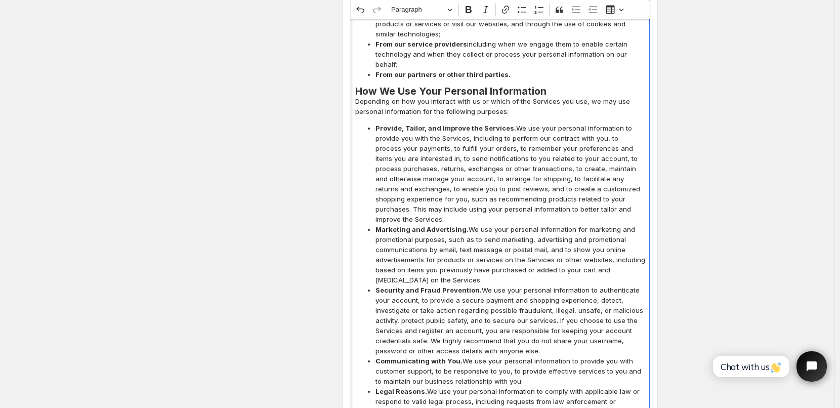
scroll to position [2162, 0]
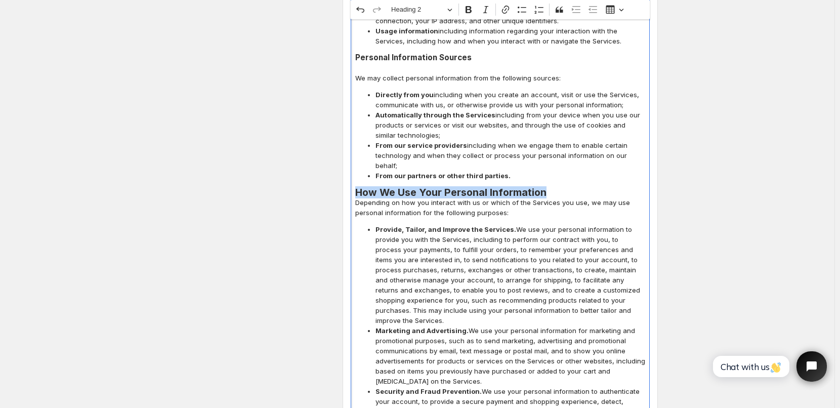
drag, startPoint x: 358, startPoint y: 158, endPoint x: 559, endPoint y: 163, distance: 200.4
click at [559, 187] on h2 "How We Use Your Personal Information" at bounding box center [500, 192] width 290 height 10
click at [452, 11] on button "Heading 2" at bounding box center [422, 10] width 70 height 16
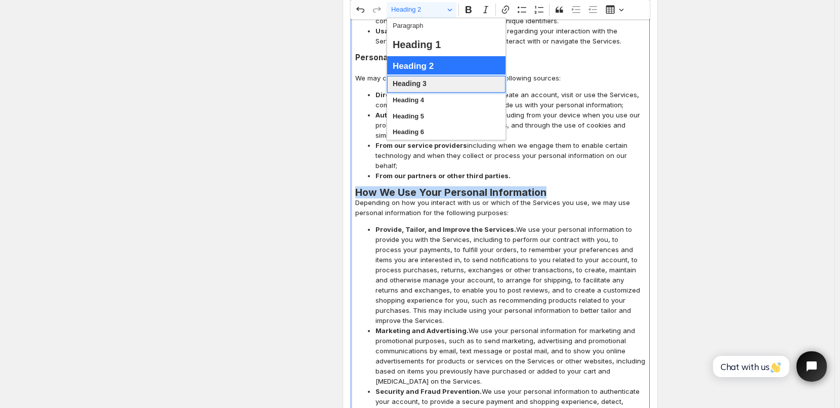
click at [420, 87] on span "Heading 3" at bounding box center [410, 83] width 34 height 13
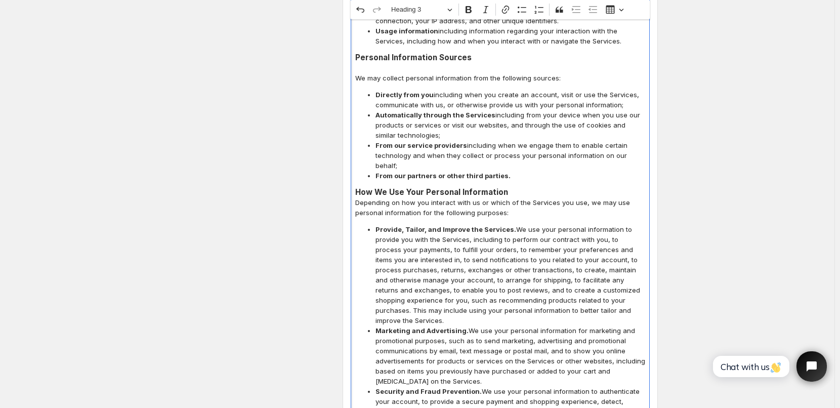
click at [532, 187] on h3 "How We Use Your Personal Information" at bounding box center [500, 192] width 290 height 10
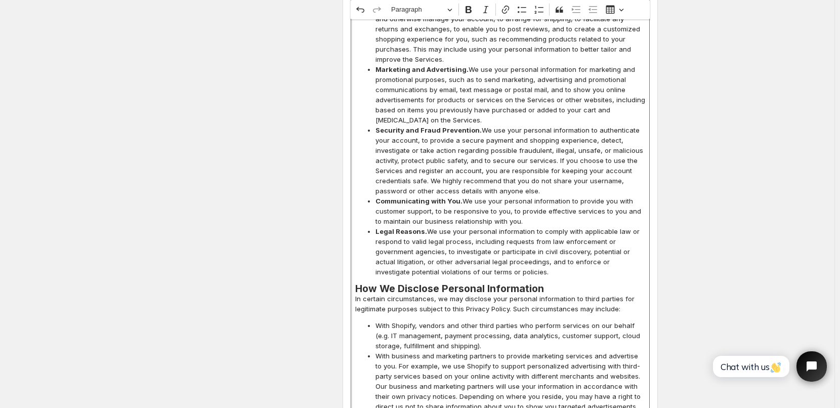
scroll to position [2465, 0]
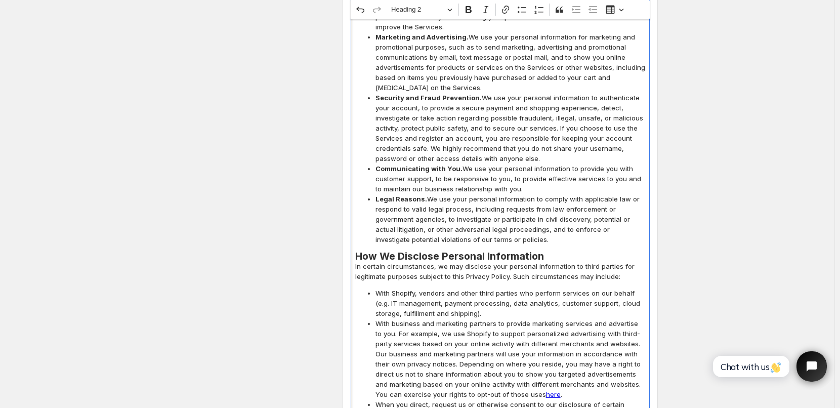
click at [544, 251] on h2 "How We Disclose Personal Information" at bounding box center [500, 256] width 290 height 10
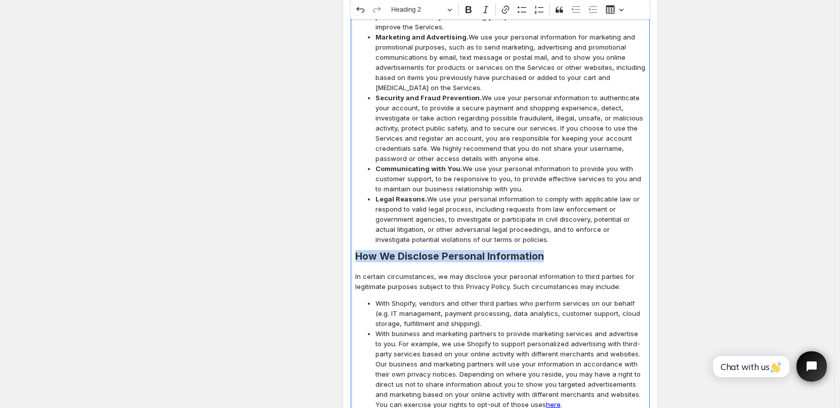
drag, startPoint x: 357, startPoint y: 212, endPoint x: 560, endPoint y: 218, distance: 203.4
click at [454, 11] on button "Heading 2" at bounding box center [422, 10] width 70 height 16
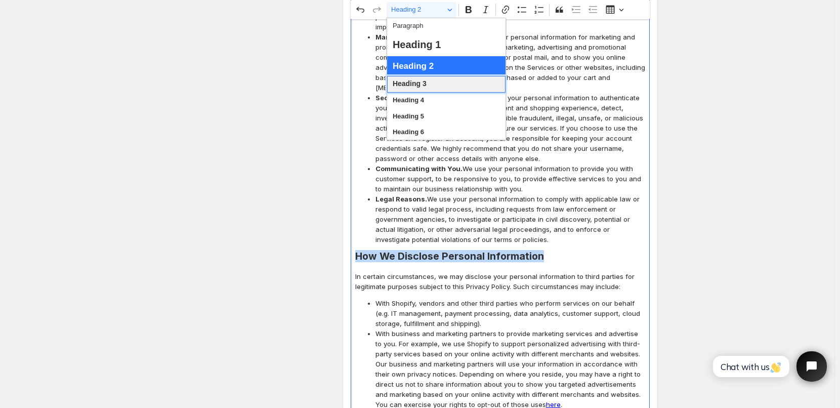
click at [414, 87] on span "Heading 3" at bounding box center [410, 83] width 34 height 13
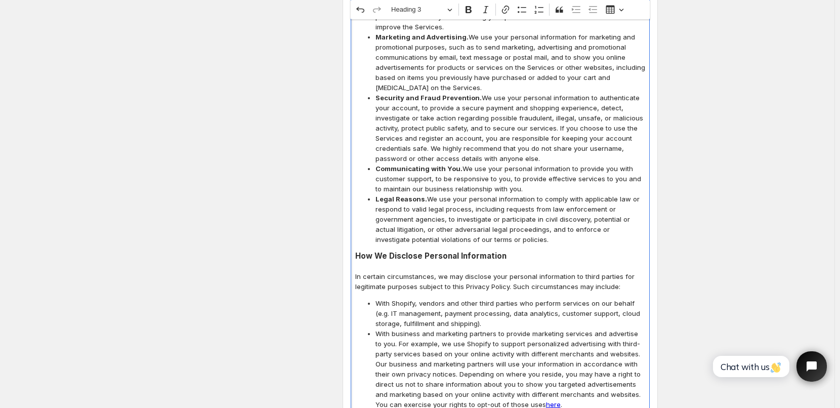
click at [496, 163] on span "Communicating with You. We use your personal information to provide you with cu…" at bounding box center [510, 178] width 270 height 30
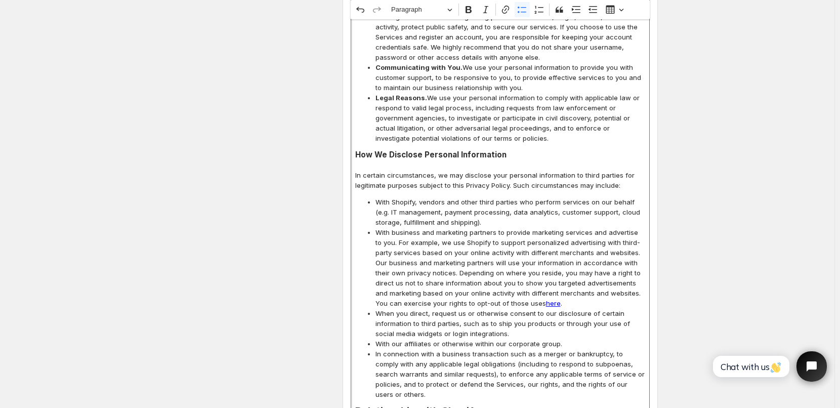
scroll to position [2718, 0]
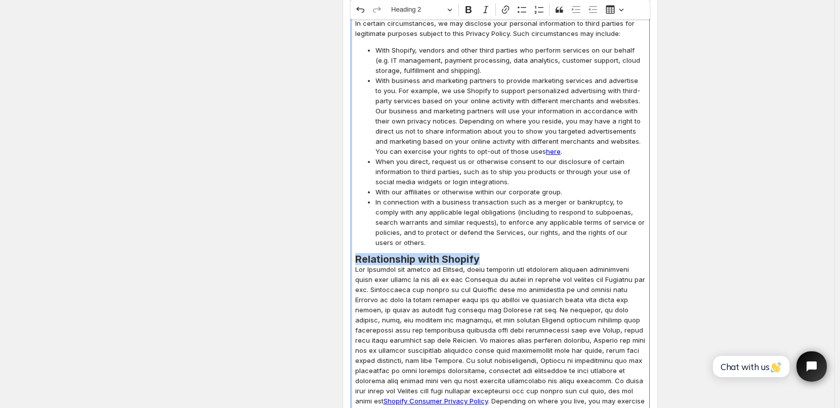
drag, startPoint x: 359, startPoint y: 208, endPoint x: 503, endPoint y: 209, distance: 144.7
click at [503, 254] on h2 "Relationship with Shopify" at bounding box center [500, 259] width 290 height 10
click at [452, 8] on button "Heading 2" at bounding box center [422, 10] width 70 height 16
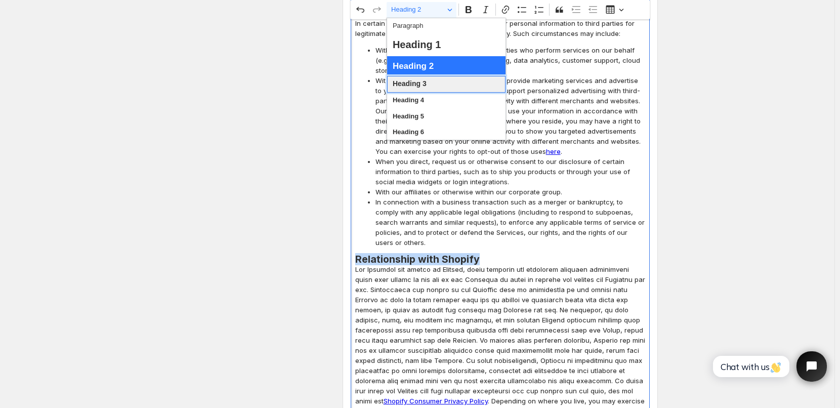
click at [418, 87] on span "Heading 3" at bounding box center [410, 83] width 34 height 13
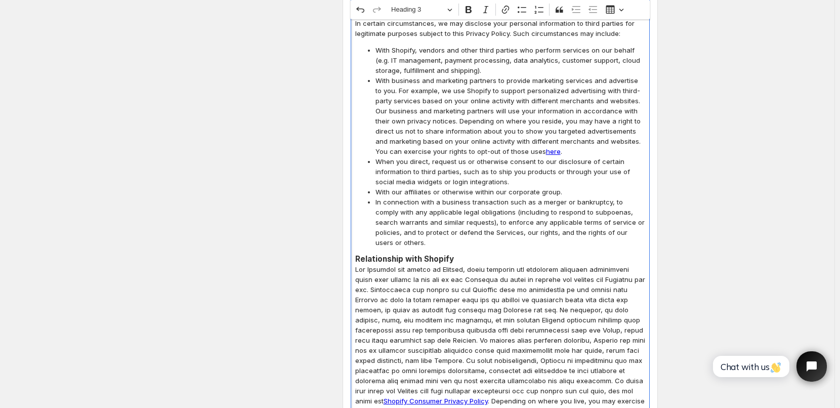
click at [457, 254] on h3 "Relationship with Shopify" at bounding box center [500, 259] width 290 height 10
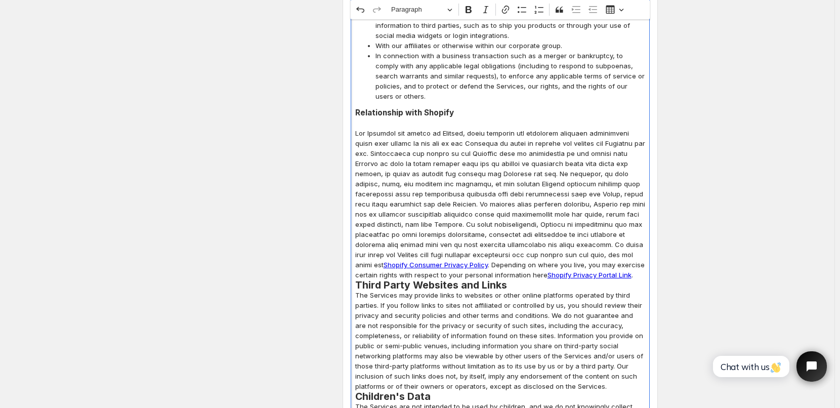
scroll to position [2870, 0]
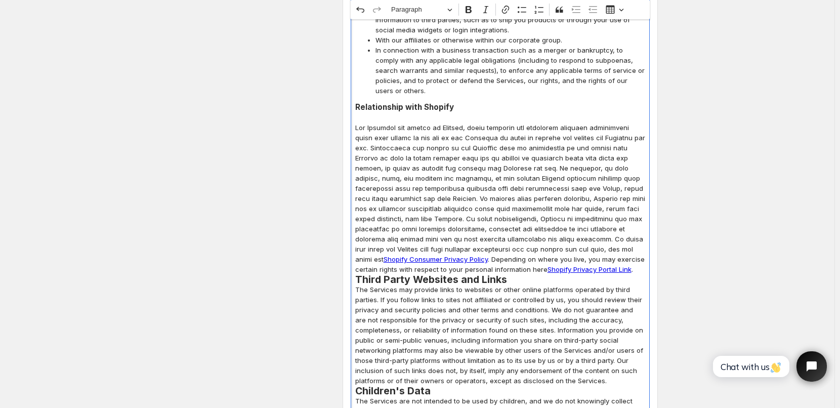
click at [549, 218] on p "Shopify Consumer Privacy Policy . Depending on where you live, you may exercise…" at bounding box center [500, 198] width 290 height 152
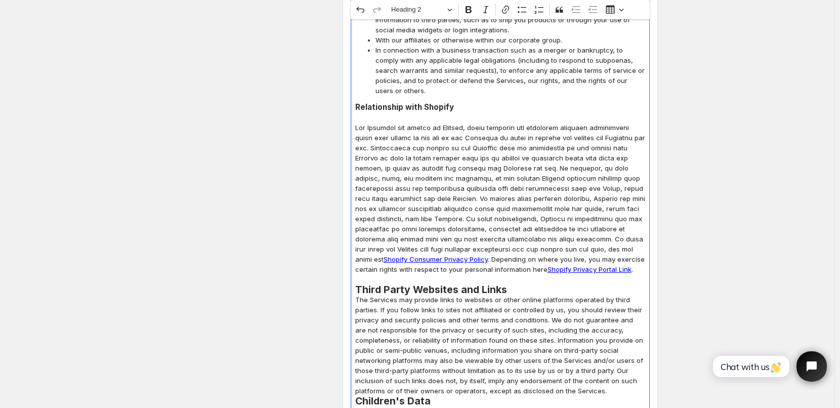
click at [510, 284] on h2 "Third Party Websites and Links" at bounding box center [500, 289] width 290 height 10
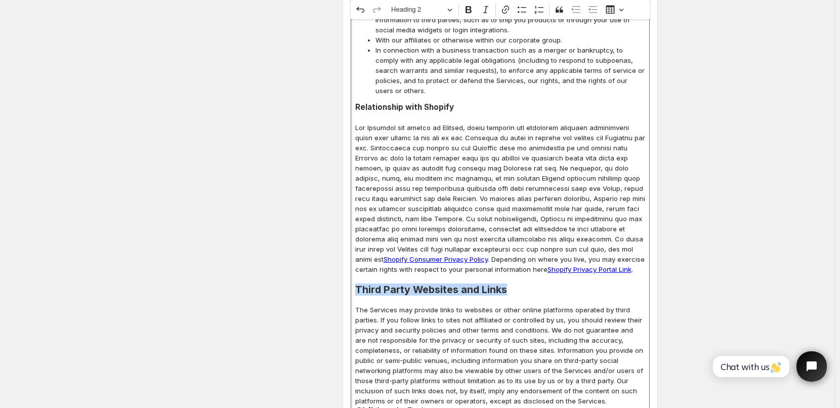
drag, startPoint x: 358, startPoint y: 234, endPoint x: 512, endPoint y: 237, distance: 154.3
click at [512, 284] on h2 "Third Party Websites and Links" at bounding box center [500, 289] width 290 height 10
click at [450, 9] on button "Heading 2" at bounding box center [422, 10] width 70 height 16
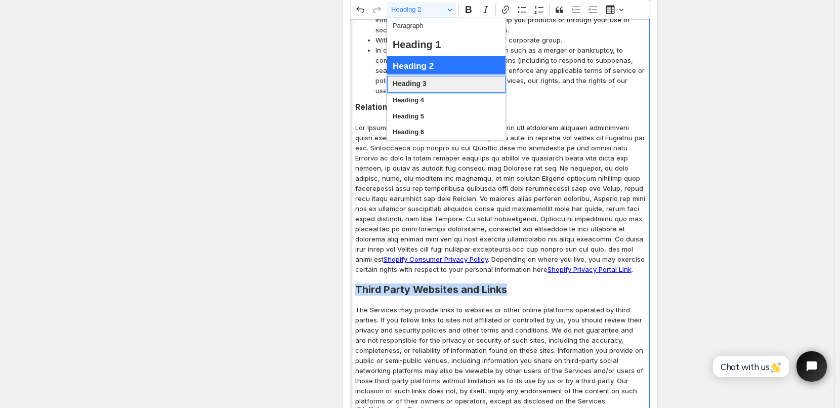
click at [415, 87] on span "Heading 3" at bounding box center [410, 83] width 34 height 13
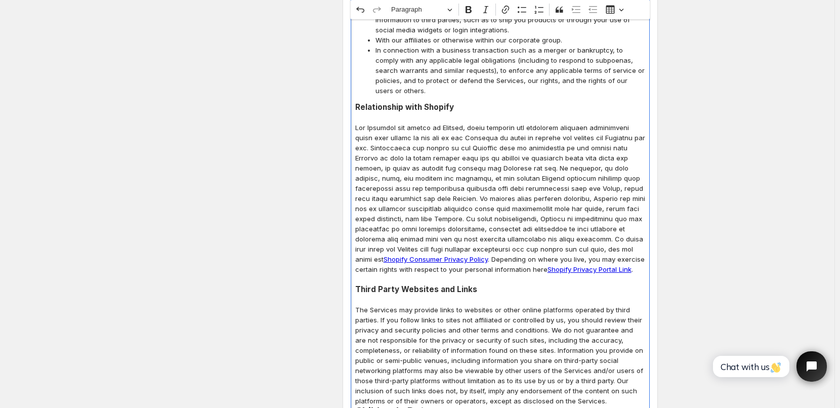
click at [497, 148] on p "Shopify Consumer Privacy Policy . Depending on where you live, you may exercise…" at bounding box center [500, 198] width 290 height 152
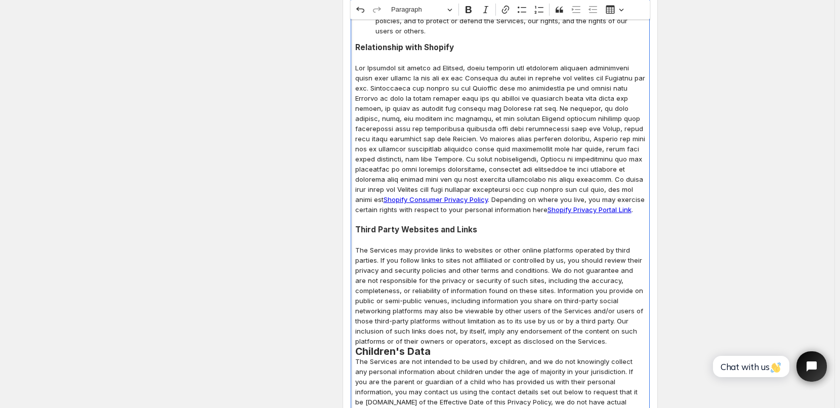
scroll to position [3022, 0]
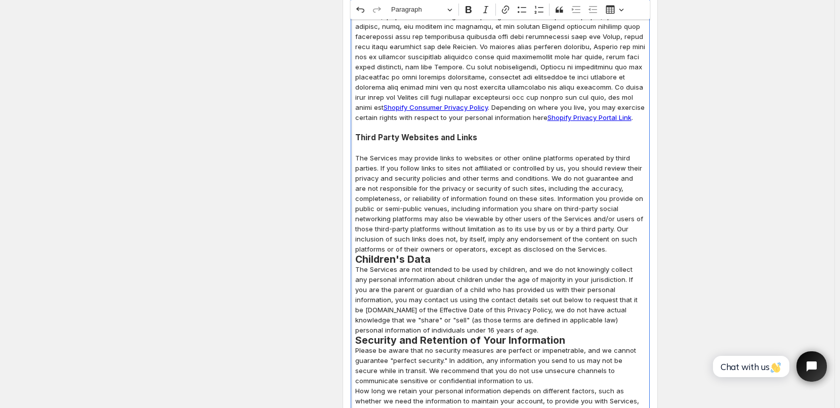
click at [608, 198] on p "The Services may provide links to websites or other online platforms operated b…" at bounding box center [500, 203] width 290 height 101
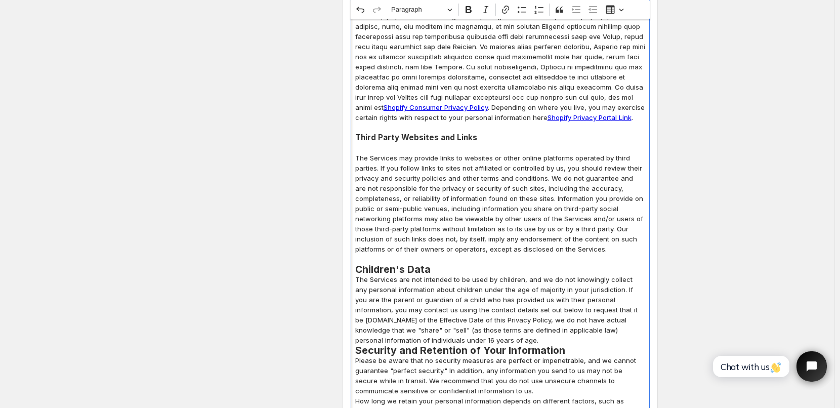
click at [444, 264] on h2 "Children's Data" at bounding box center [500, 269] width 290 height 10
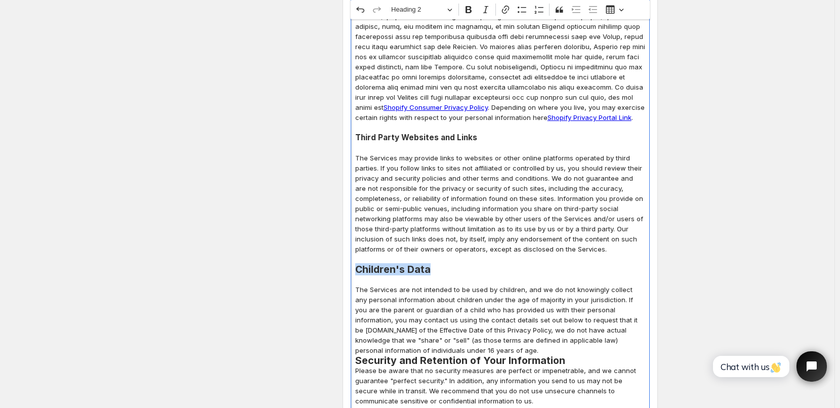
drag, startPoint x: 358, startPoint y: 218, endPoint x: 437, endPoint y: 222, distance: 79.0
click at [437, 264] on h2 "Children's Data" at bounding box center [500, 269] width 290 height 10
click at [450, 7] on button "Heading 2" at bounding box center [422, 10] width 70 height 16
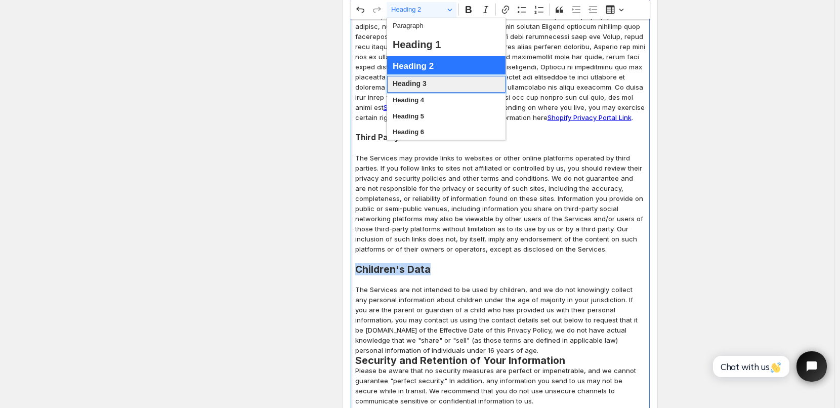
click at [408, 83] on span "Heading 3" at bounding box center [410, 83] width 34 height 13
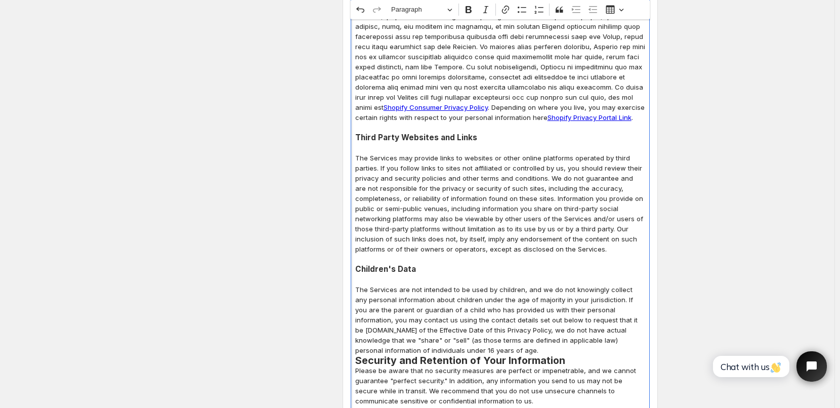
click at [453, 167] on p "The Services may provide links to websites or other online platforms operated b…" at bounding box center [500, 203] width 290 height 101
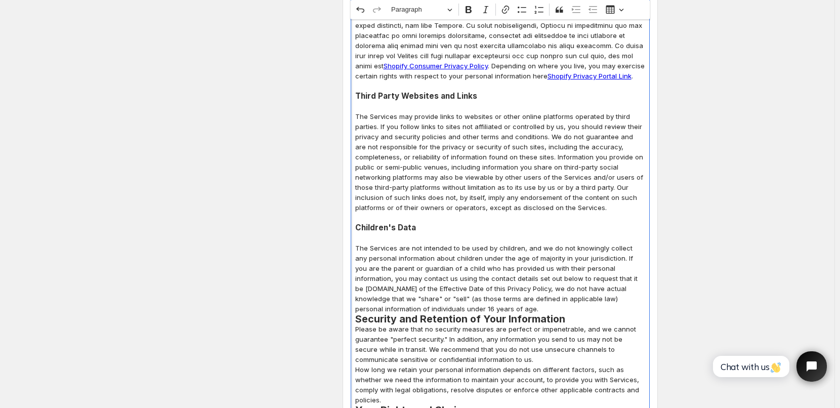
scroll to position [3123, 0]
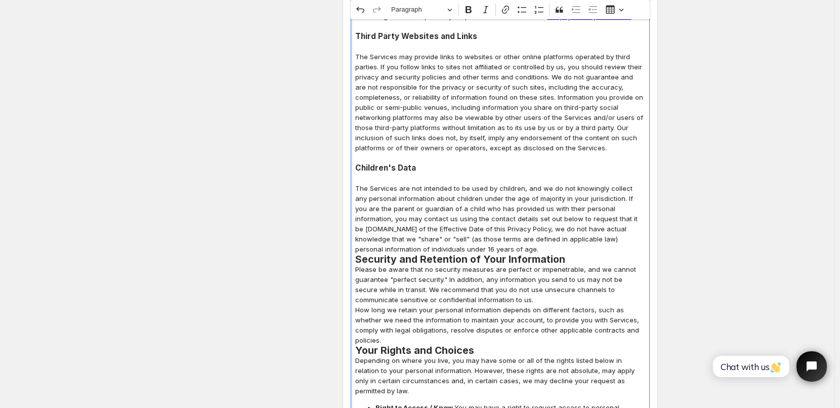
click at [459, 199] on p "The Services are not intended to be used by children, and we do not knowingly c…" at bounding box center [500, 218] width 290 height 71
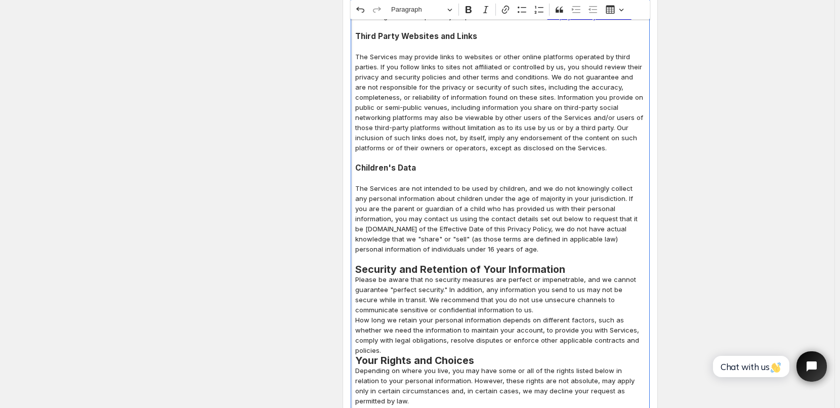
click at [564, 264] on h2 "Security and Retention of Your Information" at bounding box center [500, 269] width 290 height 10
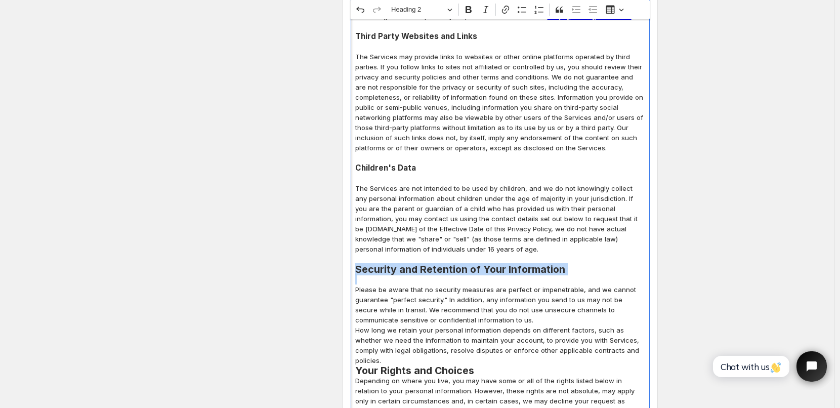
drag, startPoint x: 360, startPoint y: 218, endPoint x: 591, endPoint y: 224, distance: 231.8
click at [456, 12] on button "Heading 2" at bounding box center [422, 10] width 70 height 16
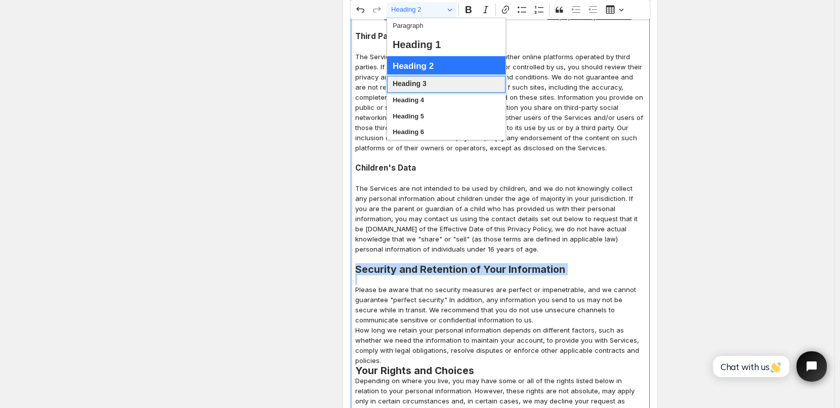
click at [426, 85] on span "Heading 3" at bounding box center [410, 83] width 34 height 13
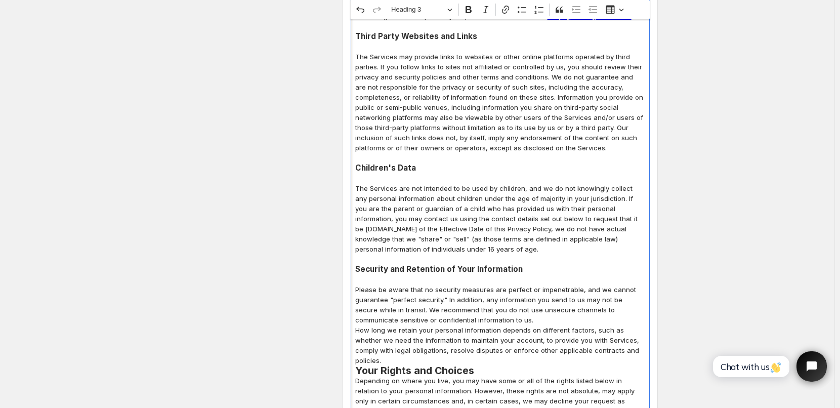
click at [536, 183] on p "The Services are not intended to be used by children, and we do not knowingly c…" at bounding box center [500, 218] width 290 height 71
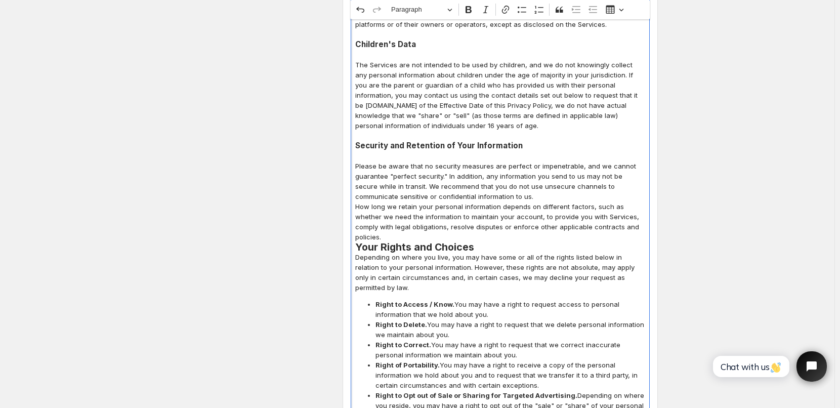
scroll to position [3275, 0]
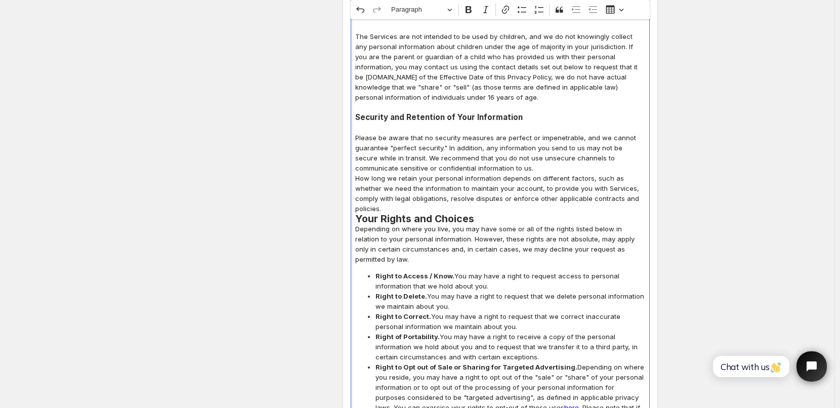
click at [632, 173] on p "How long we retain your personal information depends on different factors, such…" at bounding box center [500, 193] width 290 height 40
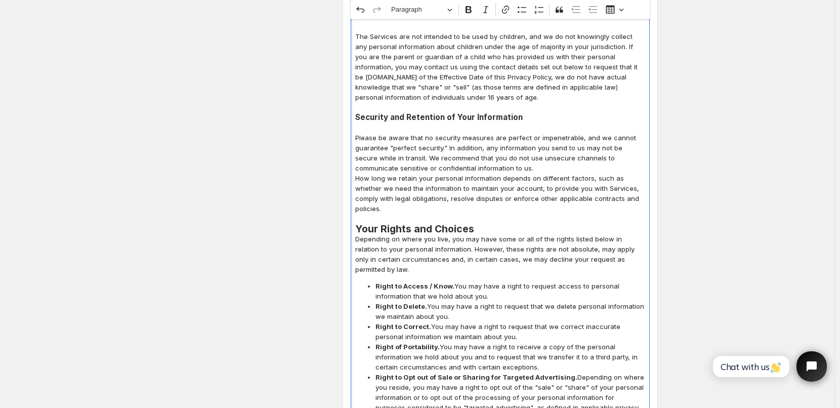
click at [493, 224] on h2 "Your Rights and Choices" at bounding box center [500, 229] width 290 height 10
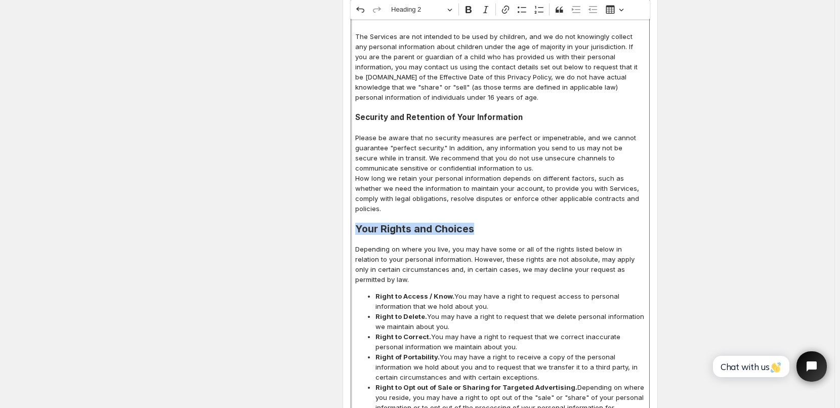
drag, startPoint x: 358, startPoint y: 167, endPoint x: 506, endPoint y: 169, distance: 148.2
click at [506, 224] on h2 "Your Rights and Choices" at bounding box center [500, 229] width 290 height 10
click at [451, 10] on button "Heading 2" at bounding box center [422, 10] width 70 height 16
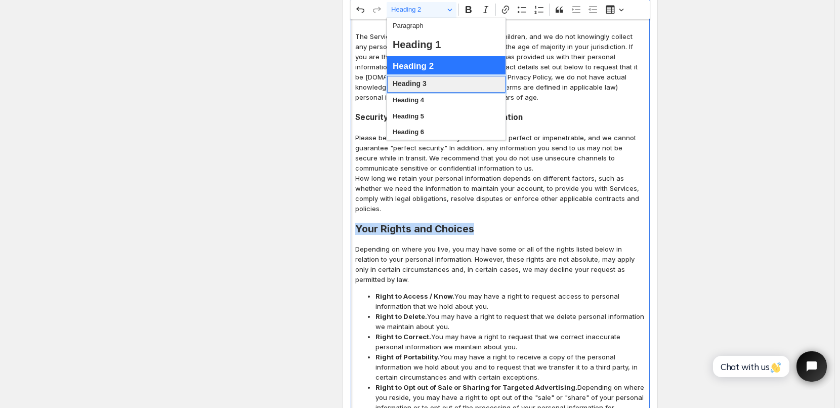
click at [417, 85] on span "Heading 3" at bounding box center [410, 83] width 34 height 13
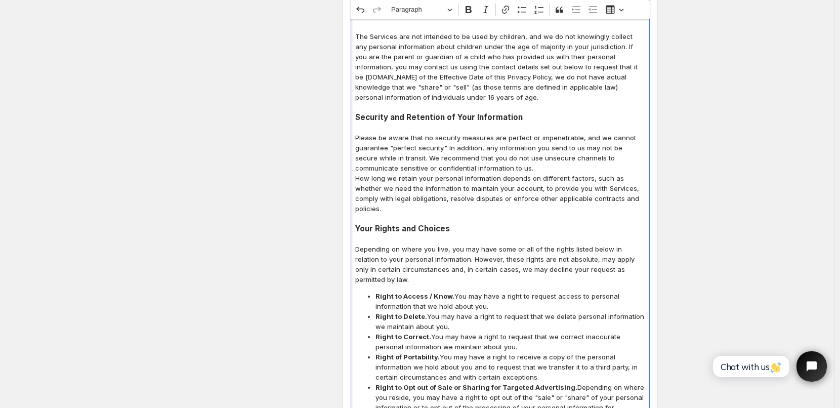
click at [480, 213] on p "Editor editing area: main. Press Alt+0 for help." at bounding box center [500, 218] width 290 height 10
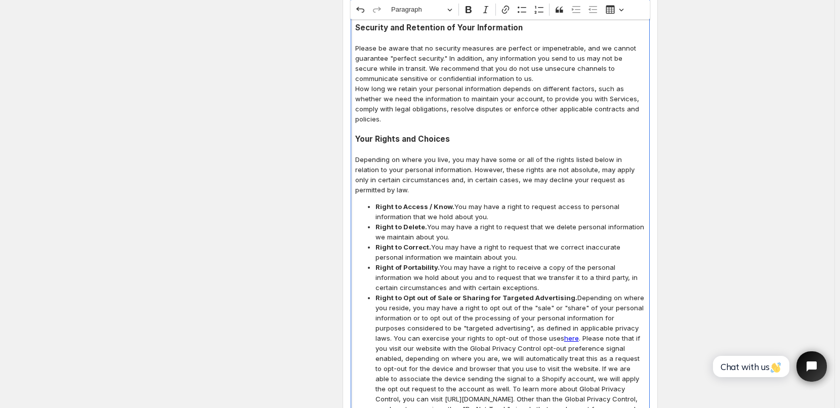
scroll to position [3376, 0]
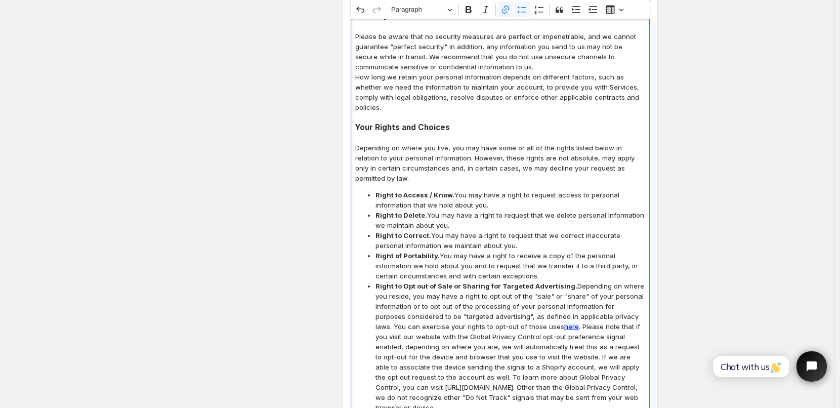
click at [564, 322] on link "here" at bounding box center [571, 326] width 15 height 8
click at [543, 282] on strong "Right to Opt out of Sale or Sharing for Targeted Advertising." at bounding box center [476, 286] width 202 height 8
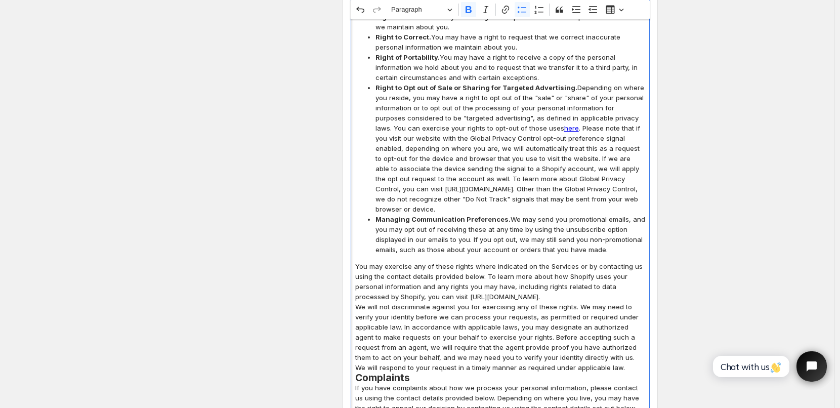
scroll to position [3578, 0]
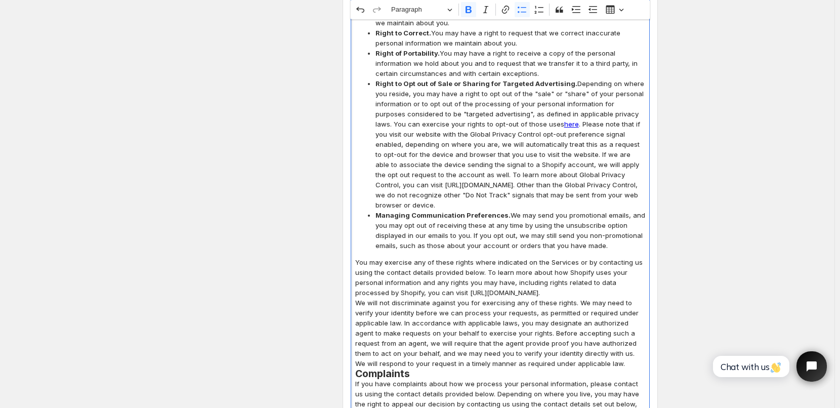
click at [582, 306] on p "We will not discriminate against you for exercising any of these rights. We may…" at bounding box center [500, 332] width 290 height 71
click at [425, 378] on h2 "Complaints" at bounding box center [500, 383] width 290 height 10
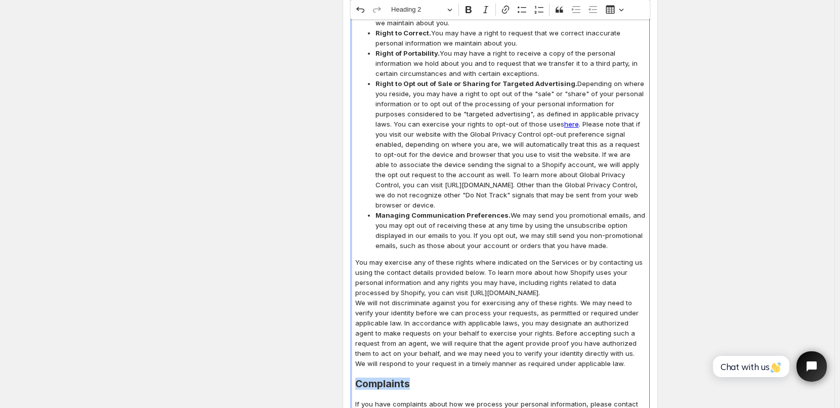
drag, startPoint x: 357, startPoint y: 322, endPoint x: 418, endPoint y: 327, distance: 61.4
click at [454, 12] on button "Heading 2" at bounding box center [422, 10] width 70 height 16
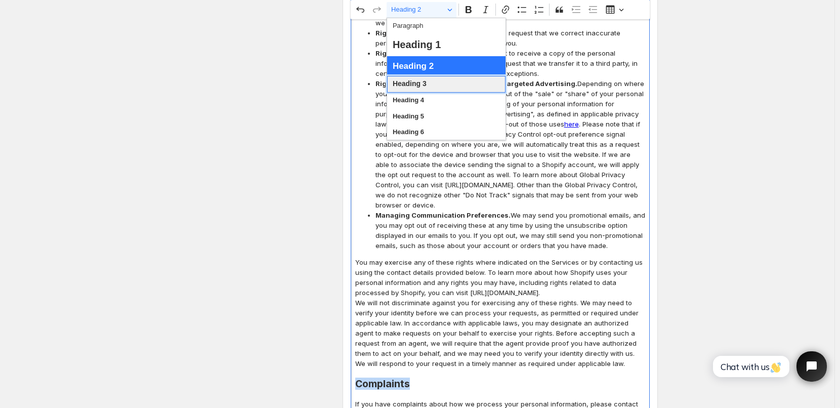
click at [420, 82] on span "Heading 3" at bounding box center [410, 83] width 34 height 13
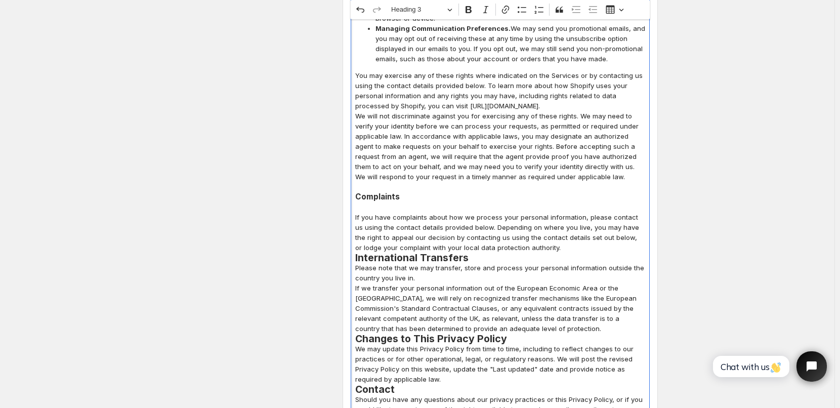
scroll to position [3781, 0]
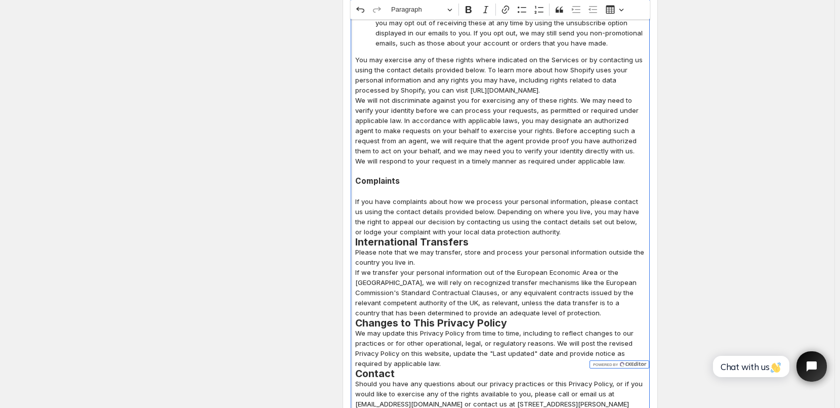
click at [553, 196] on p "If you have complaints about how we process your personal information, please c…" at bounding box center [500, 216] width 290 height 40
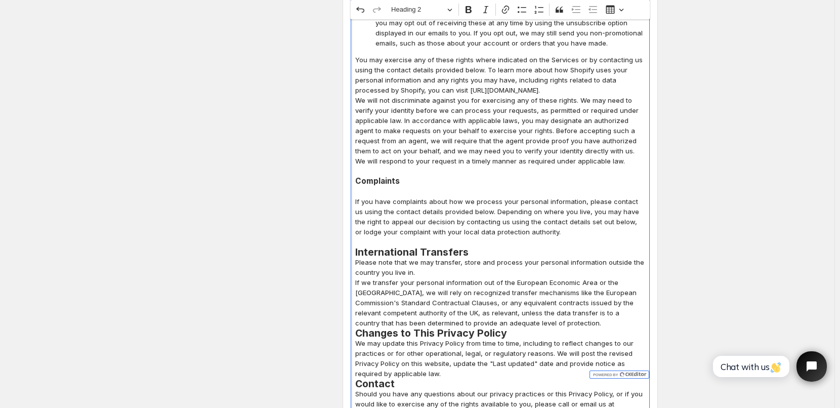
click at [478, 247] on h2 "International Transfers" at bounding box center [500, 252] width 290 height 10
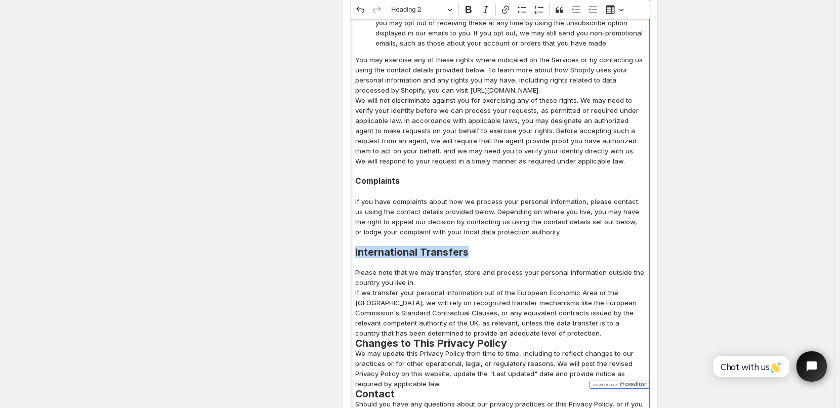
drag, startPoint x: 357, startPoint y: 189, endPoint x: 480, endPoint y: 192, distance: 123.0
click at [480, 247] on h2 "International Transfers" at bounding box center [500, 252] width 290 height 10
click at [452, 11] on button "Heading 2" at bounding box center [422, 10] width 70 height 16
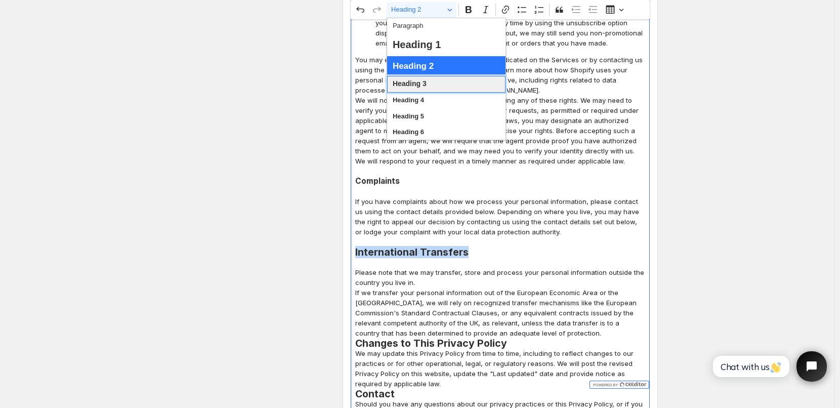
click at [408, 88] on span "Heading 3" at bounding box center [410, 83] width 34 height 13
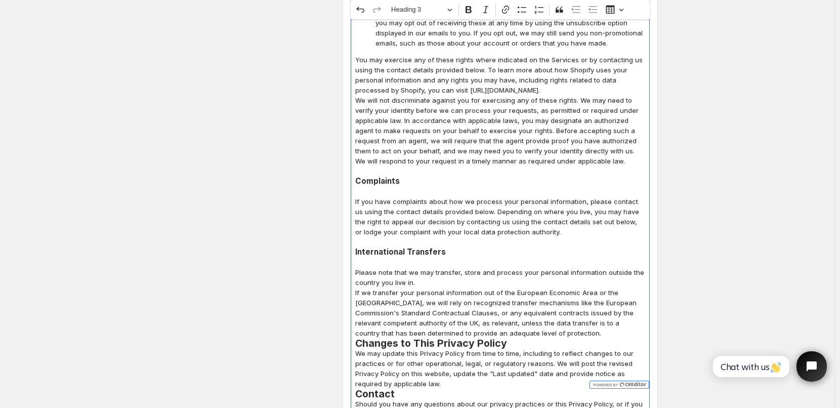
click at [460, 196] on p "If you have complaints about how we process your personal information, please c…" at bounding box center [500, 216] width 290 height 40
click at [532, 287] on p "If we transfer your personal information out of the European Economic Area or t…" at bounding box center [500, 312] width 290 height 51
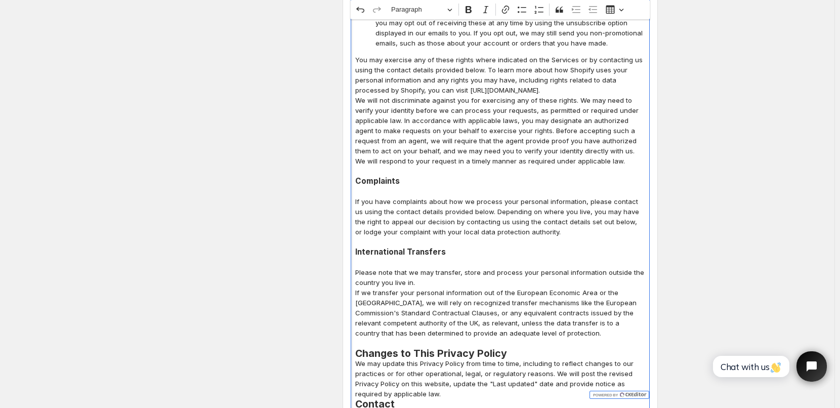
click at [511, 348] on h2 "Changes to This Privacy Policy" at bounding box center [500, 353] width 290 height 10
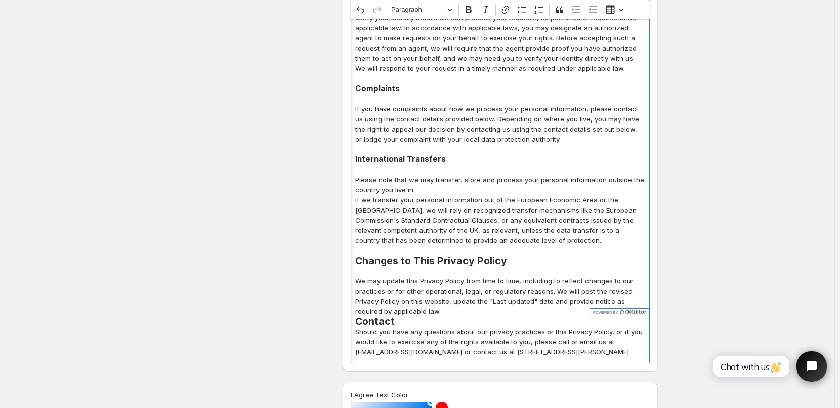
scroll to position [3882, 0]
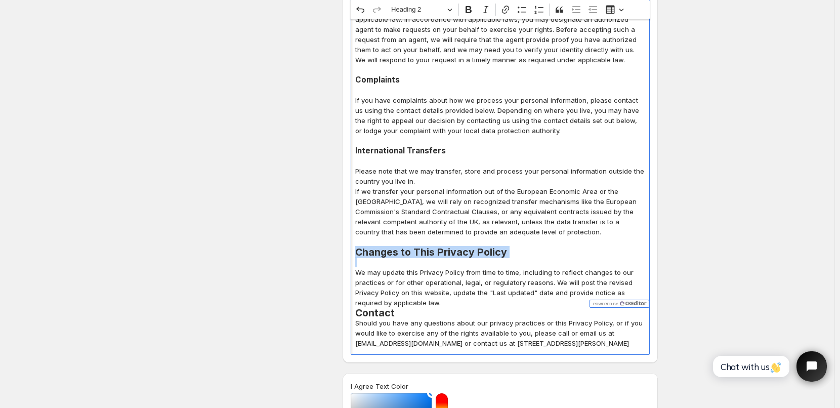
drag, startPoint x: 359, startPoint y: 191, endPoint x: 545, endPoint y: 199, distance: 186.3
click at [452, 11] on button "Heading 2" at bounding box center [422, 10] width 70 height 16
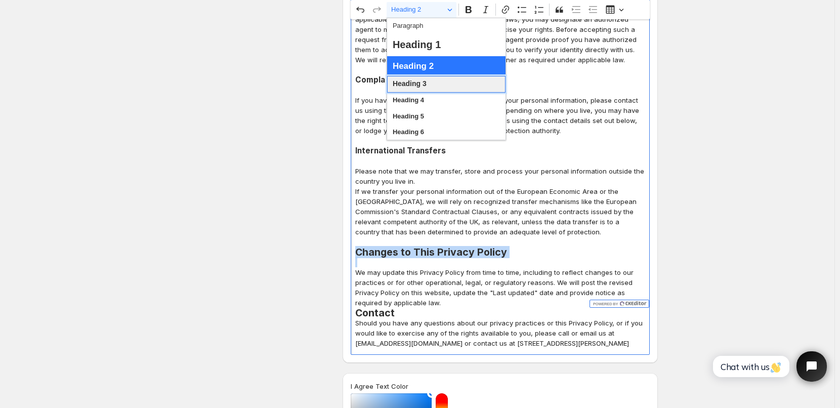
click at [418, 84] on span "Heading 3" at bounding box center [410, 83] width 34 height 13
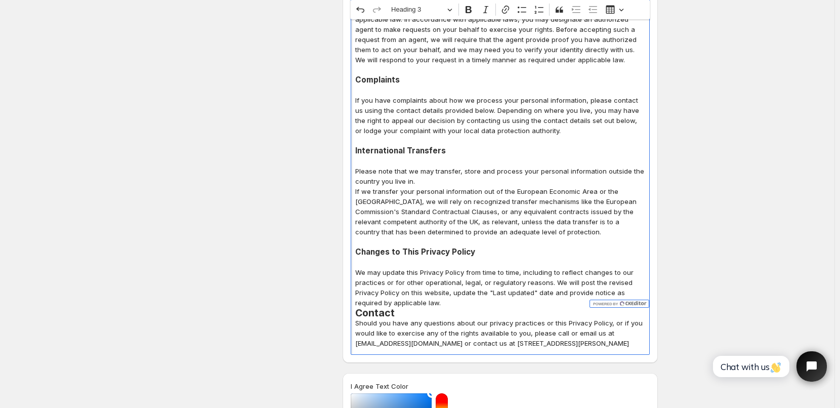
click at [488, 267] on p "We may update this Privacy Policy from time to time, including to reflect chang…" at bounding box center [500, 287] width 290 height 40
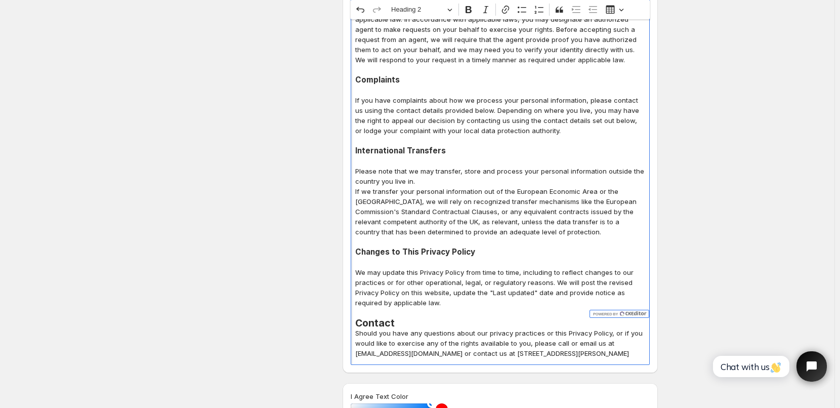
click at [418, 318] on h2 "Contact" at bounding box center [500, 323] width 290 height 10
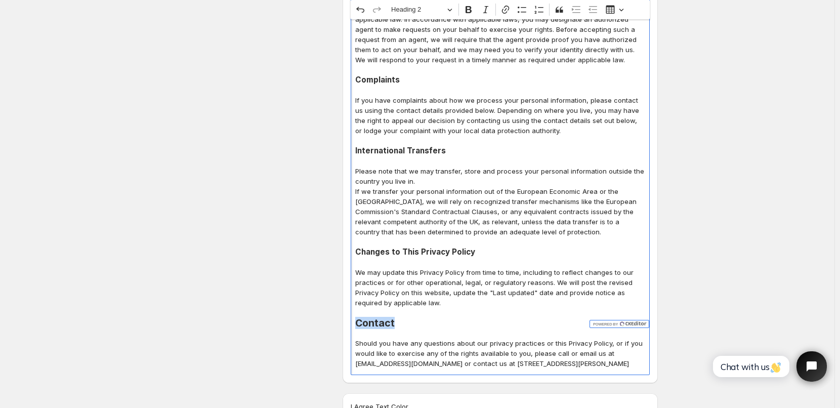
drag, startPoint x: 359, startPoint y: 263, endPoint x: 410, endPoint y: 266, distance: 51.7
click at [410, 318] on h2 "Contact" at bounding box center [500, 323] width 290 height 10
click at [456, 9] on button "Heading 2" at bounding box center [422, 10] width 70 height 16
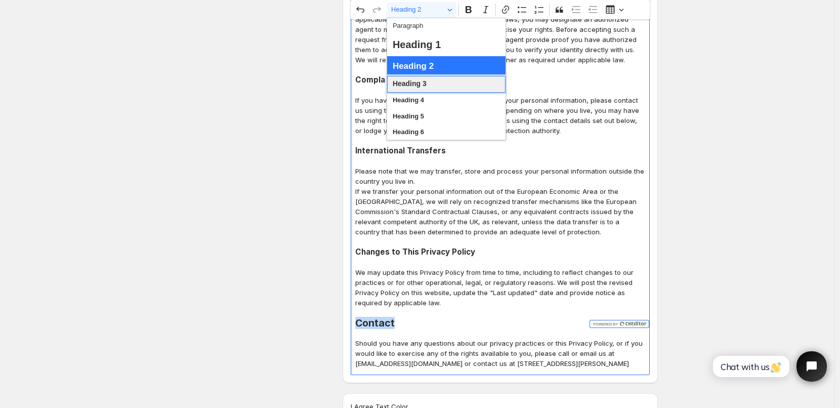
click at [424, 86] on span "Heading 3" at bounding box center [410, 83] width 34 height 13
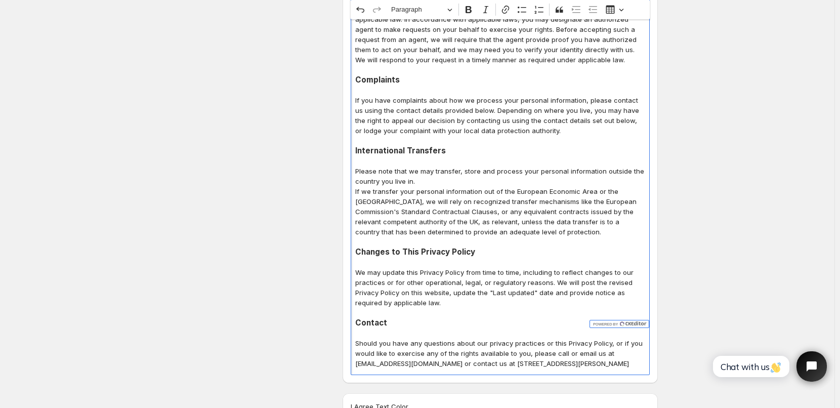
click at [568, 186] on p "If we transfer your personal information out of the European Economic Area or t…" at bounding box center [500, 211] width 290 height 51
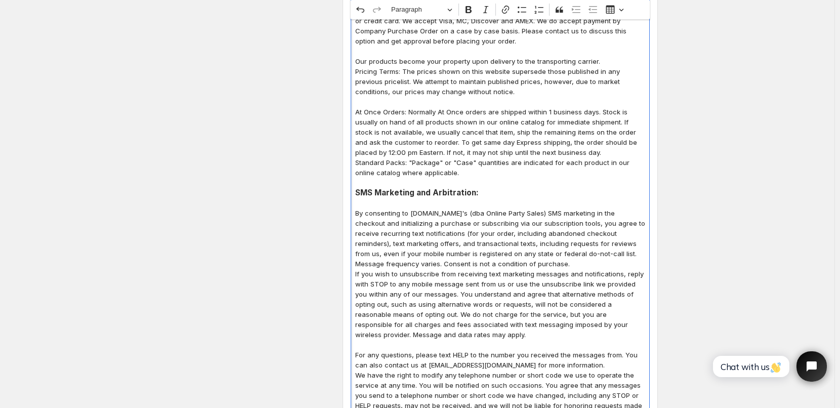
scroll to position [390, 0]
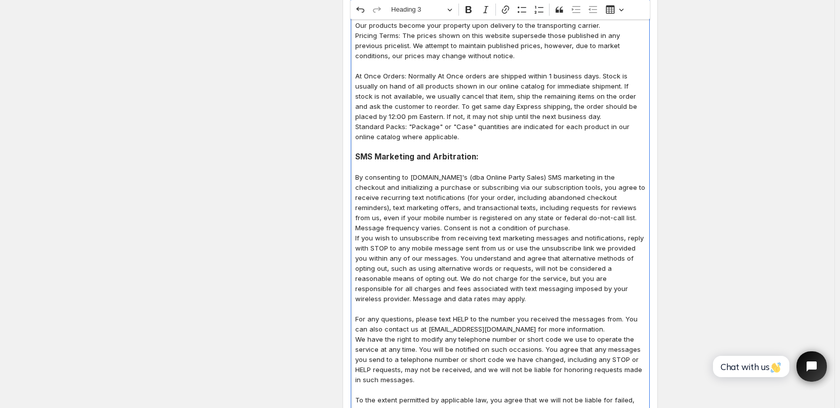
drag, startPoint x: 508, startPoint y: 123, endPoint x: 341, endPoint y: 159, distance: 171.2
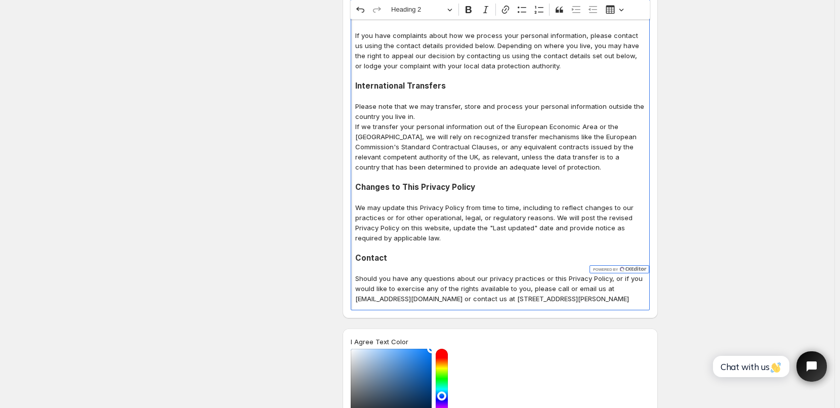
scroll to position [2989, 0]
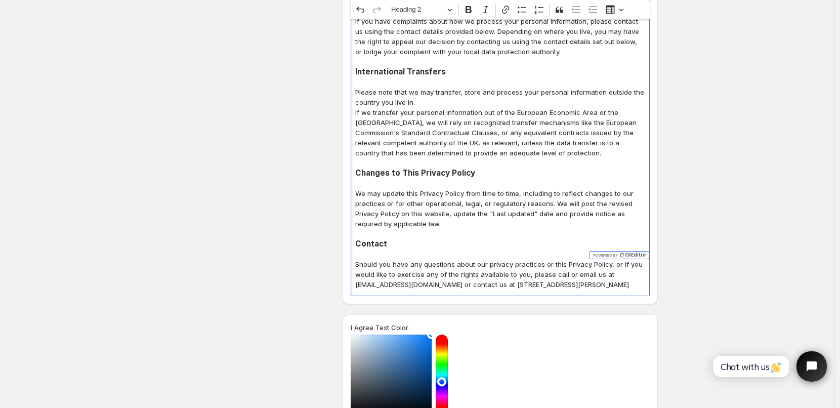
click at [481, 259] on p "Should you have any questions about our privacy practices or this Privacy Polic…" at bounding box center [500, 274] width 290 height 30
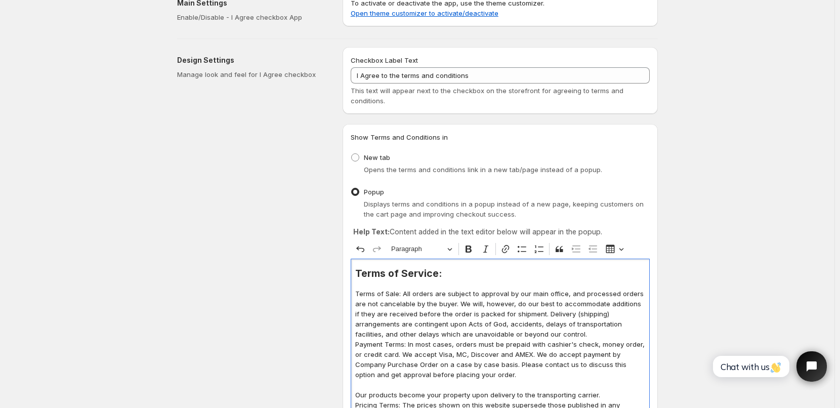
scroll to position [0, 0]
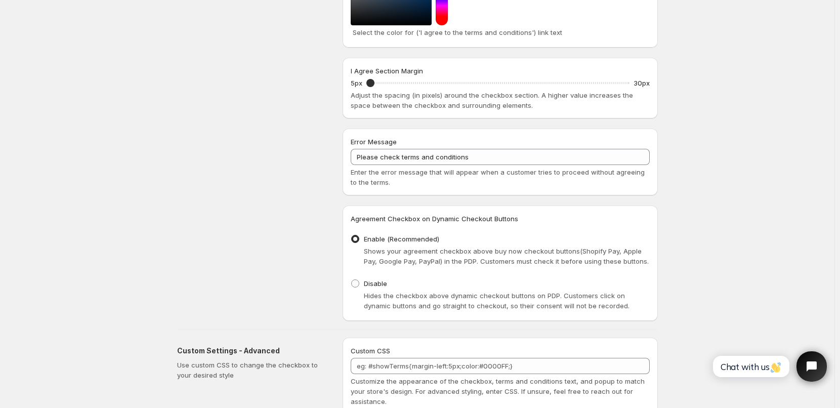
scroll to position [4351, 0]
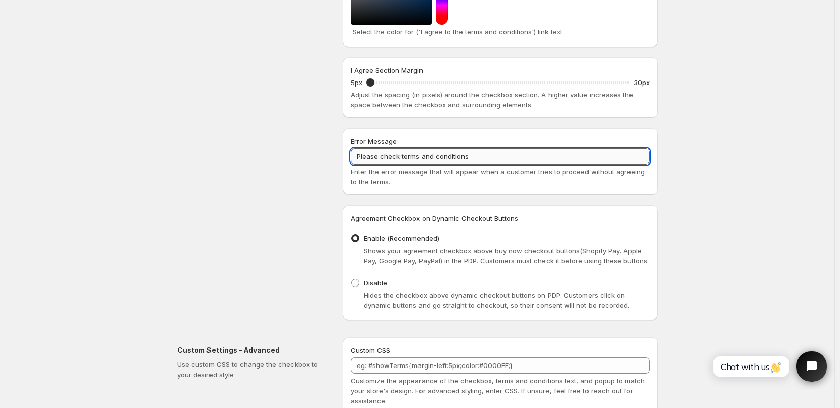
click at [360, 148] on input "Please check terms and conditions" at bounding box center [500, 156] width 299 height 16
click at [461, 148] on input "To proceed to Checkout, please check terms and conditions" at bounding box center [500, 156] width 299 height 16
type input "To proceed to Checkout, you must agree to our terms and conditions"
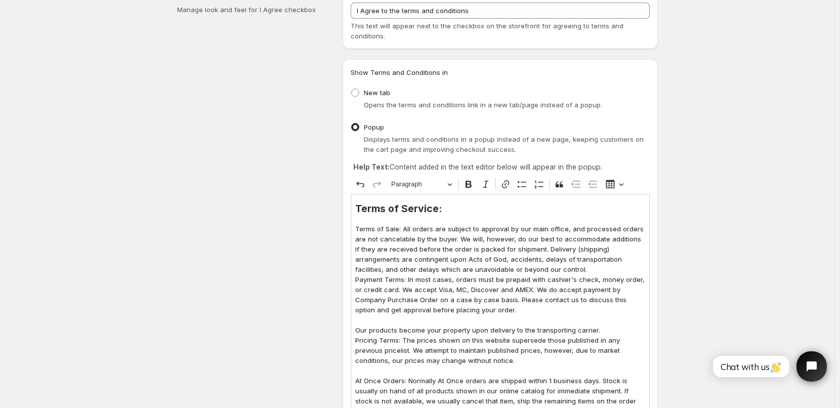
scroll to position [0, 0]
